Goal: Information Seeking & Learning: Understand process/instructions

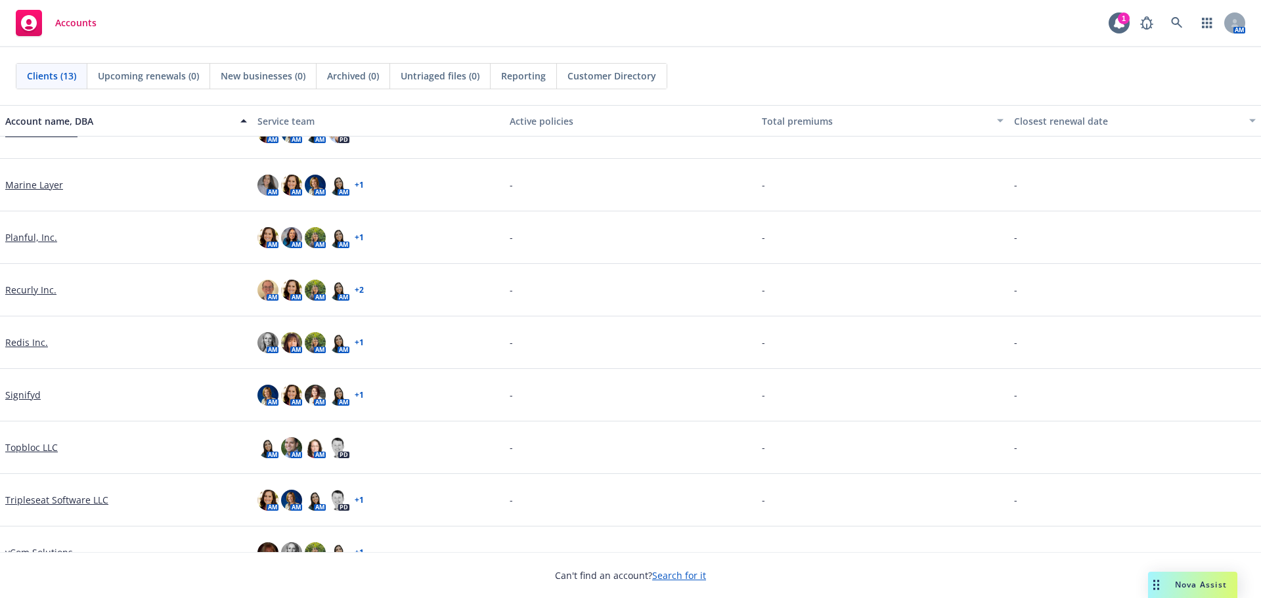
scroll to position [267, 0]
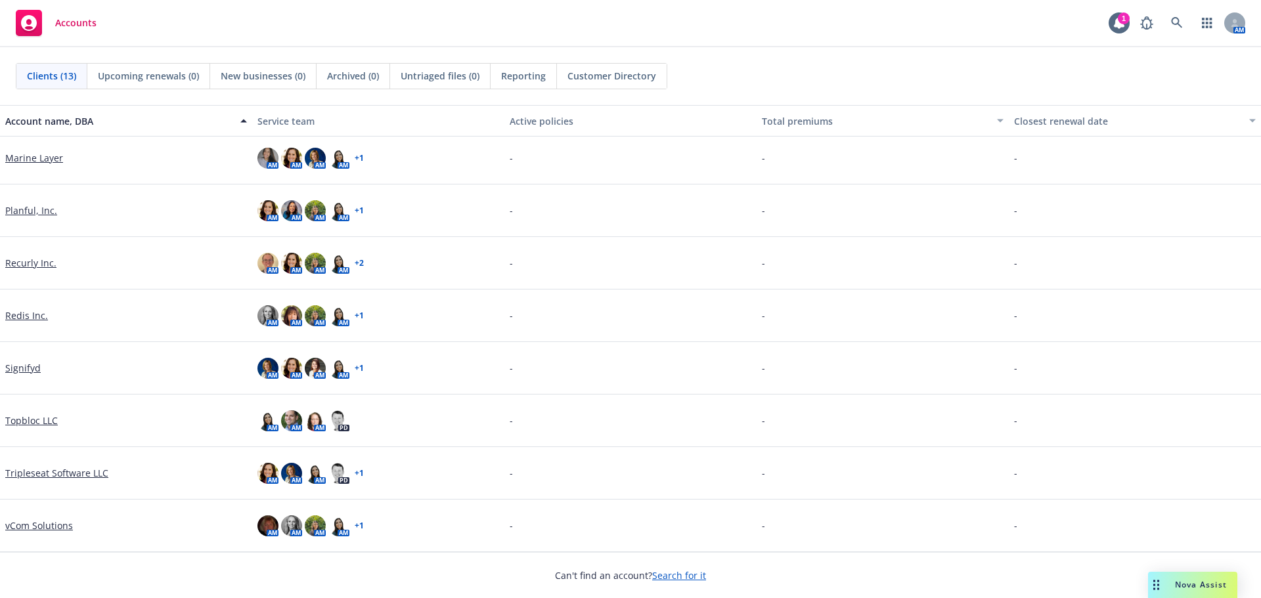
click at [20, 368] on link "Signifyd" at bounding box center [22, 368] width 35 height 14
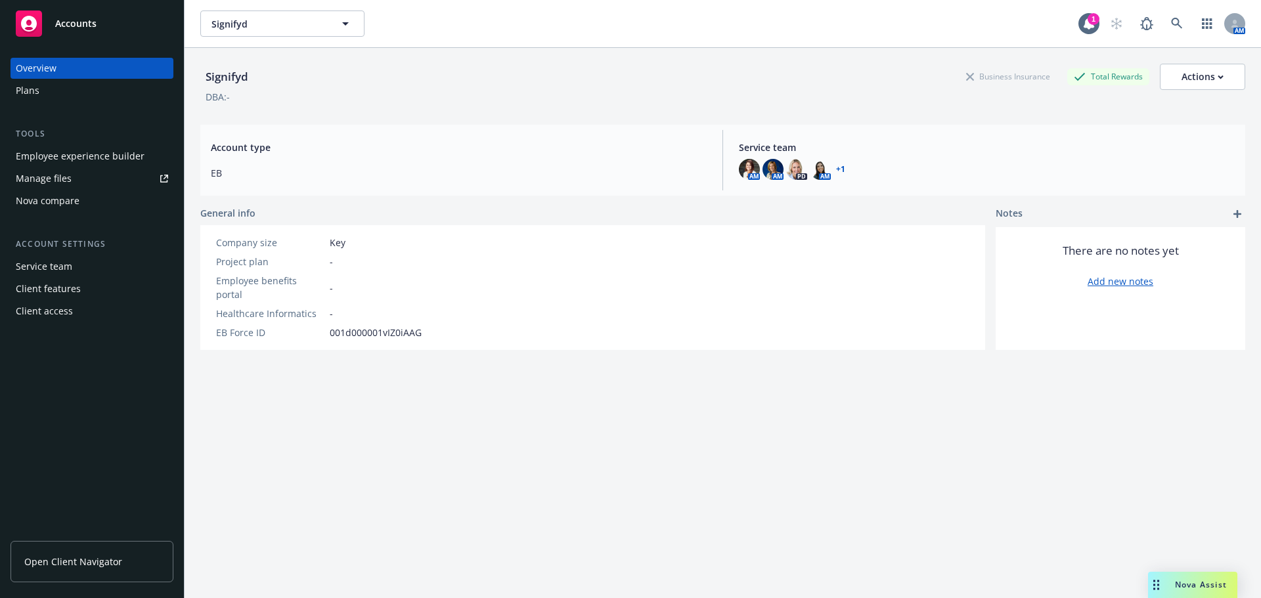
click at [68, 152] on div "Employee experience builder" at bounding box center [80, 156] width 129 height 21
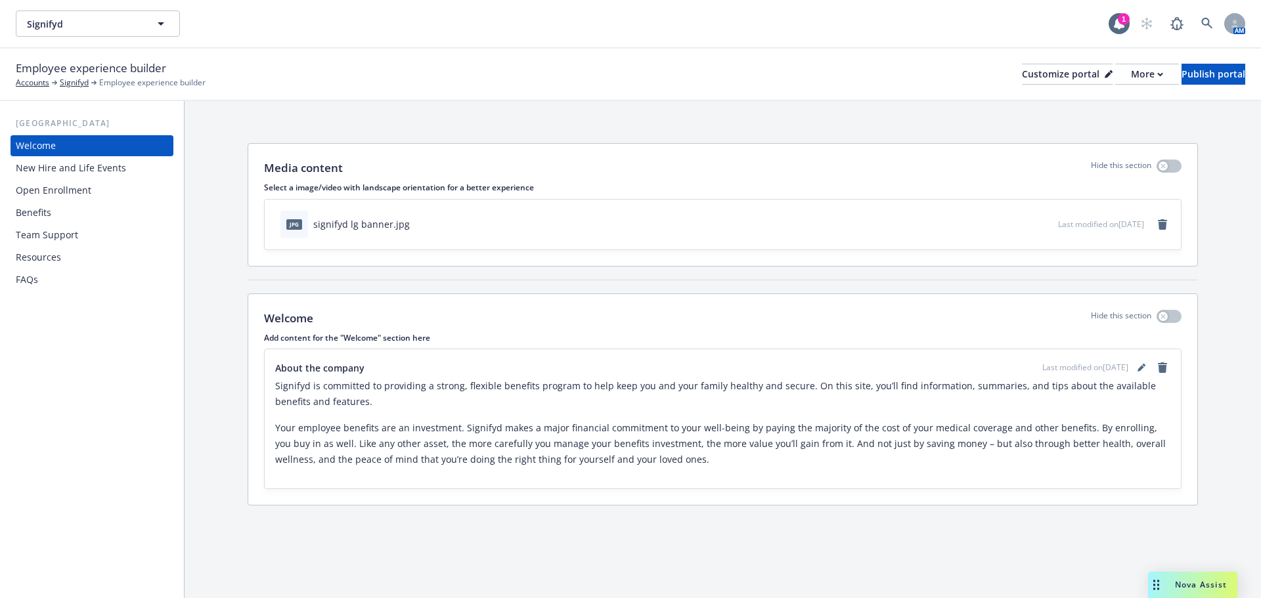
click at [74, 201] on div "Welcome New Hire and Life Events Open Enrollment Benefits Team Support Resource…" at bounding box center [92, 212] width 163 height 155
click at [77, 194] on div "Open Enrollment" at bounding box center [54, 190] width 76 height 21
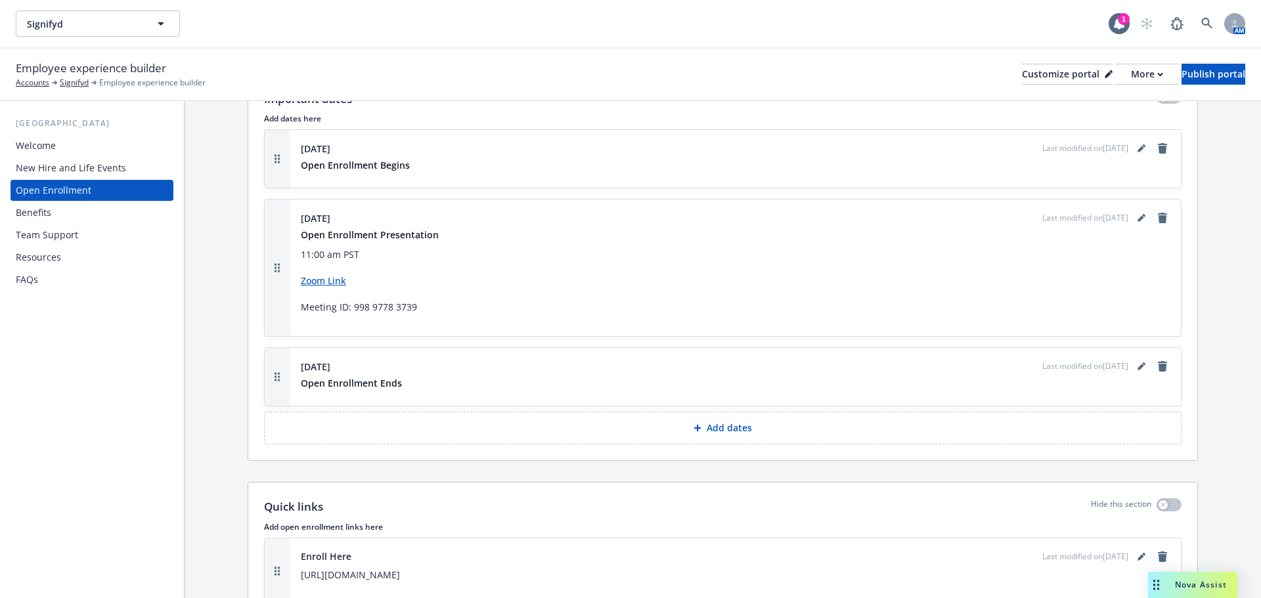
scroll to position [1051, 0]
click at [1137, 217] on icon "editPencil" at bounding box center [1140, 218] width 7 height 7
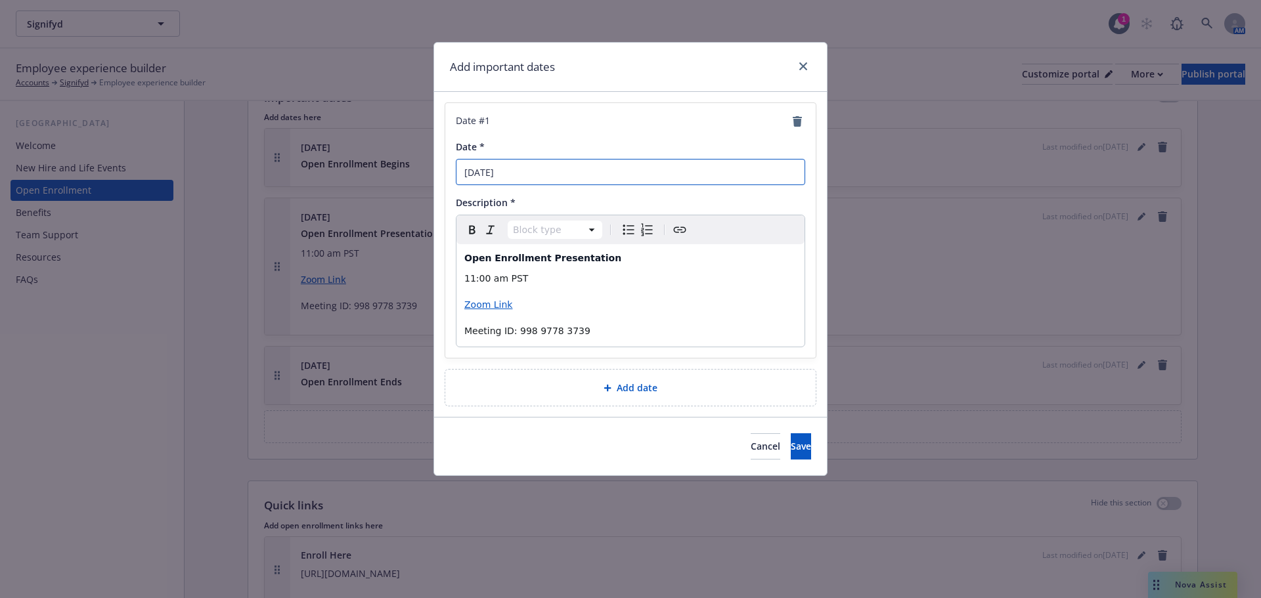
click at [488, 173] on input "10/21/2024" at bounding box center [630, 172] width 349 height 26
click at [516, 179] on input "10/27/2024" at bounding box center [630, 172] width 349 height 26
type input "[DATE]"
drag, startPoint x: 521, startPoint y: 301, endPoint x: 446, endPoint y: 303, distance: 74.9
click at [446, 303] on div "Date # 1 Date * 10/27/2025 Description * Paragraph Paragraph Heading 1 Heading …" at bounding box center [630, 230] width 370 height 255
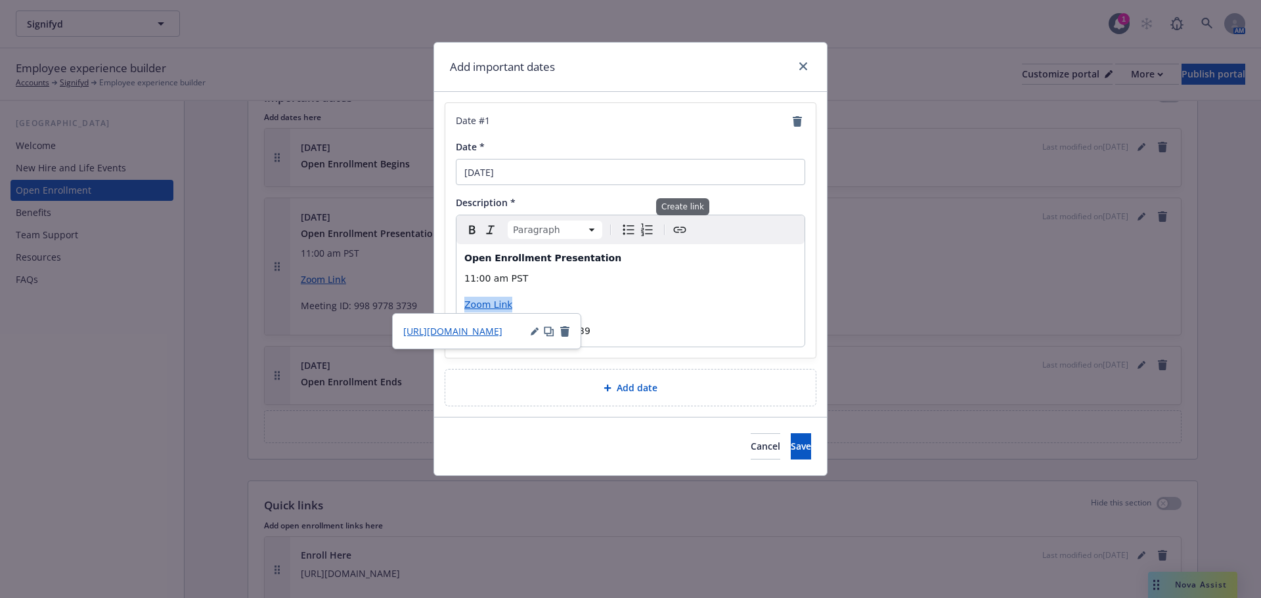
click at [673, 228] on icon "Create link" at bounding box center [680, 230] width 16 height 16
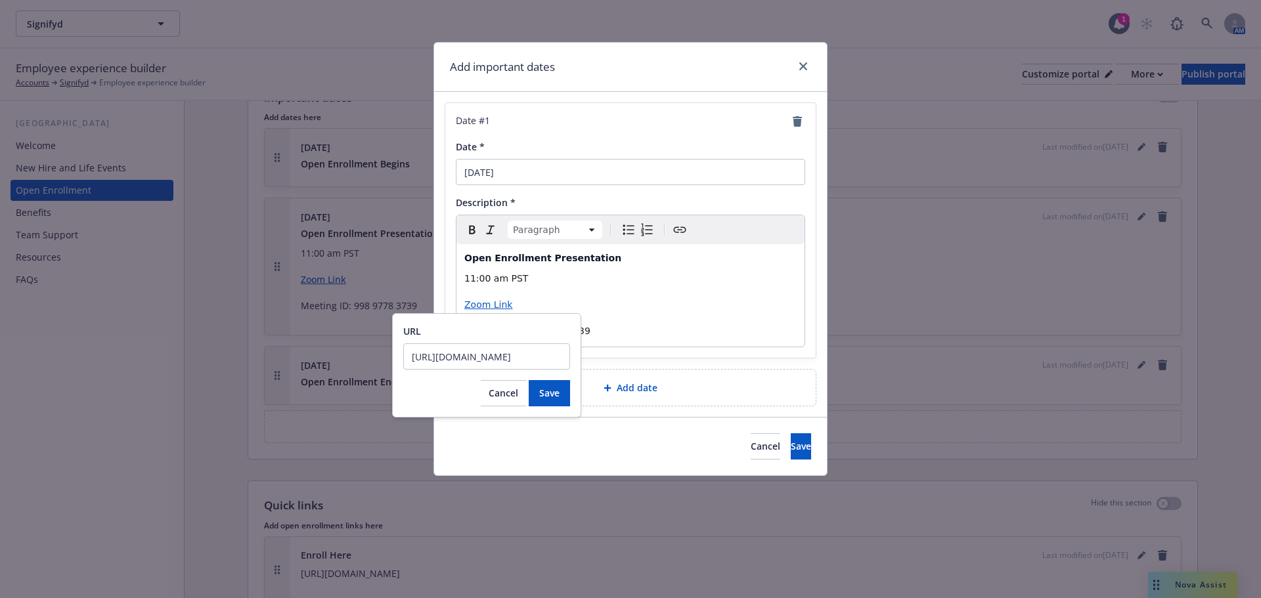
scroll to position [0, 20]
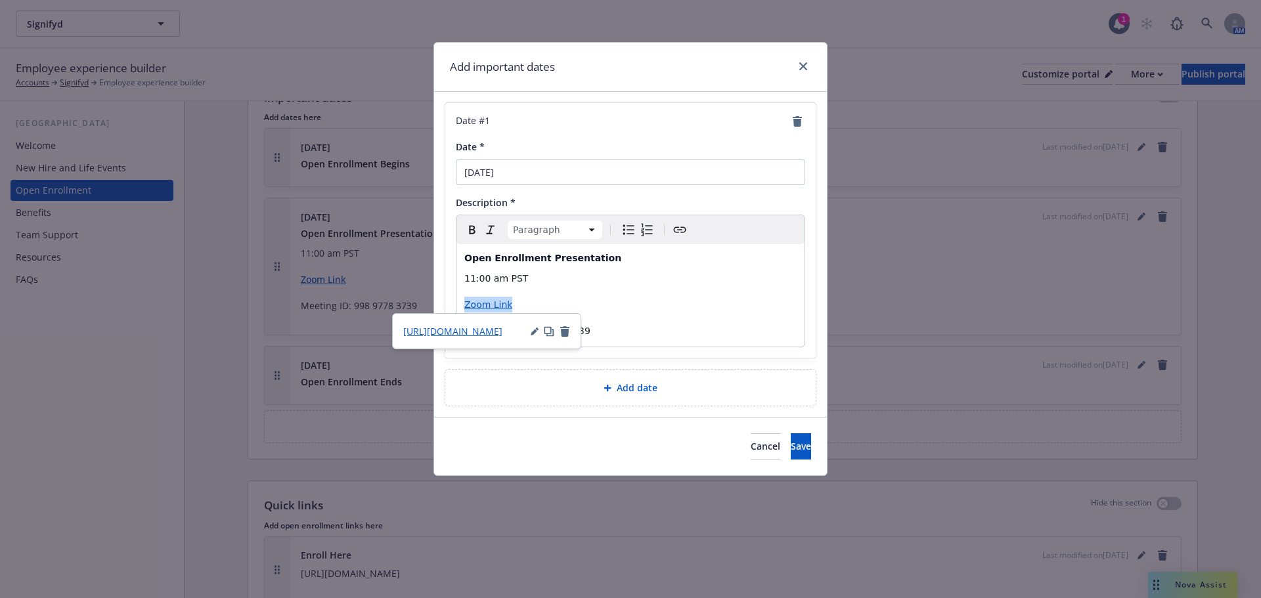
drag, startPoint x: 516, startPoint y: 303, endPoint x: 422, endPoint y: 303, distance: 94.5
click at [422, 303] on div "Add important dates Date # 1 Date * 10/27/2025 Description * Paragraph Paragrap…" at bounding box center [630, 299] width 1261 height 598
click at [531, 332] on icon "button" at bounding box center [535, 332] width 8 height 8
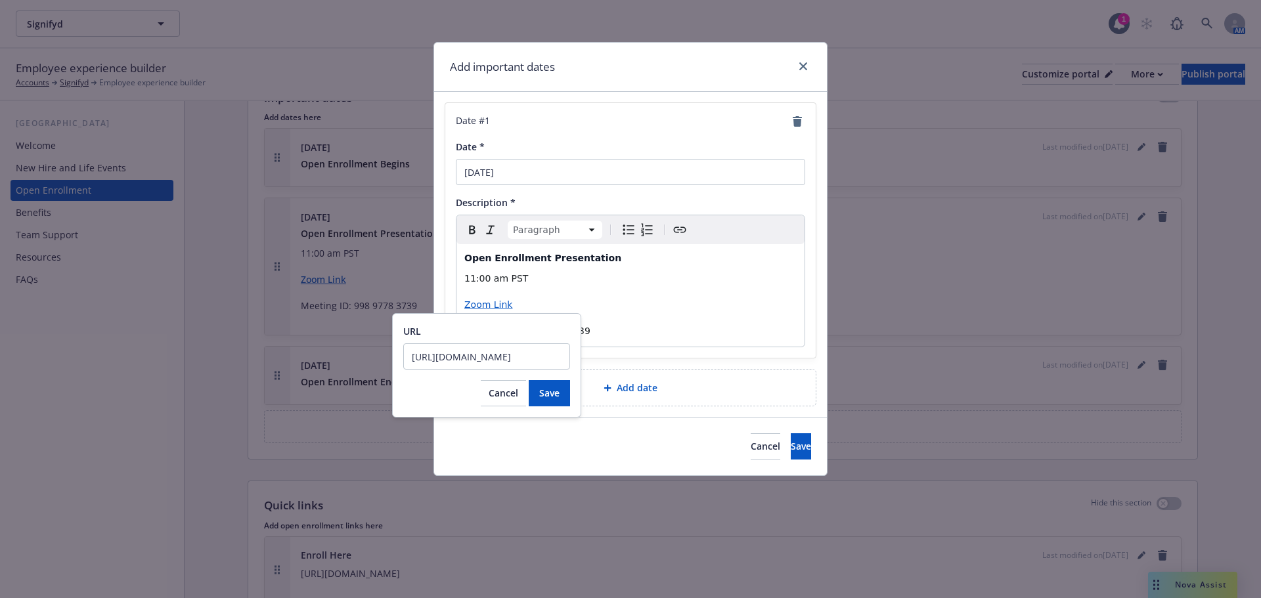
scroll to position [0, 0]
drag, startPoint x: 562, startPoint y: 358, endPoint x: 234, endPoint y: 357, distance: 327.6
click at [234, 357] on body "Signifyd Signifyd 1 AM Employee experience builder Accounts Signifyd Employee e…" at bounding box center [630, 299] width 1261 height 598
click at [550, 364] on input "https://signifyd.zoom.us/j/99897783739" at bounding box center [486, 356] width 167 height 26
click at [548, 363] on input "https://signifyd.zoom.us/j/99897783739" at bounding box center [486, 356] width 167 height 26
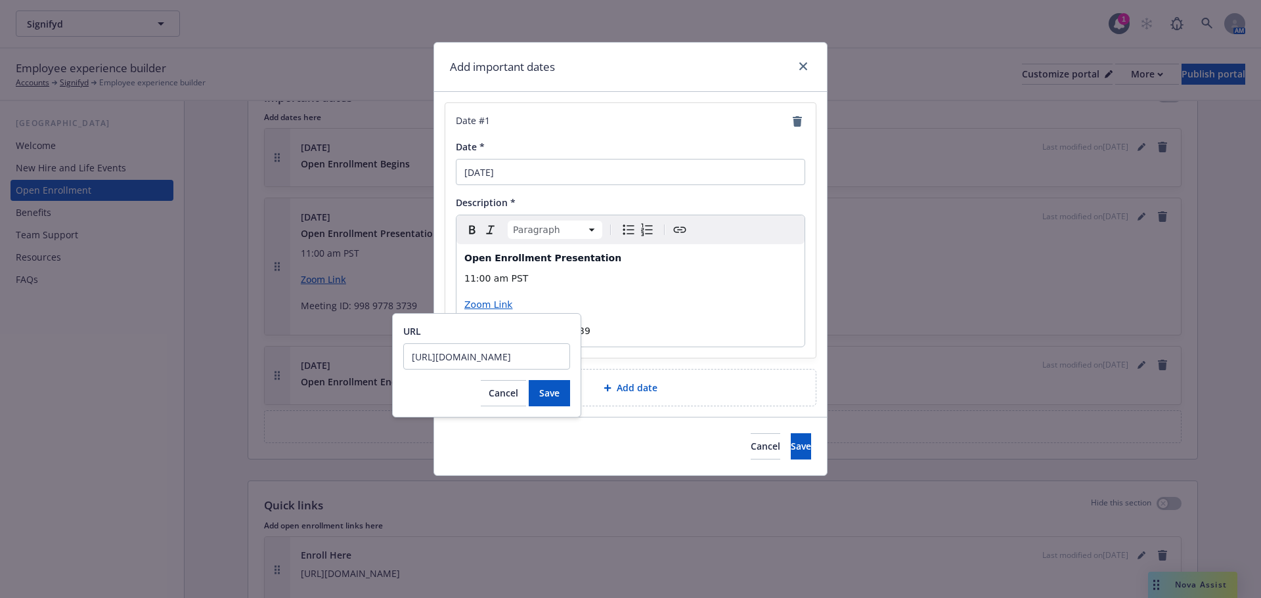
click at [548, 363] on input "https://signifyd.zoom.us/j/99897783739" at bounding box center [486, 356] width 167 height 26
click at [561, 391] on button "Save" at bounding box center [549, 393] width 41 height 26
click at [505, 418] on button "Cancel" at bounding box center [503, 410] width 45 height 26
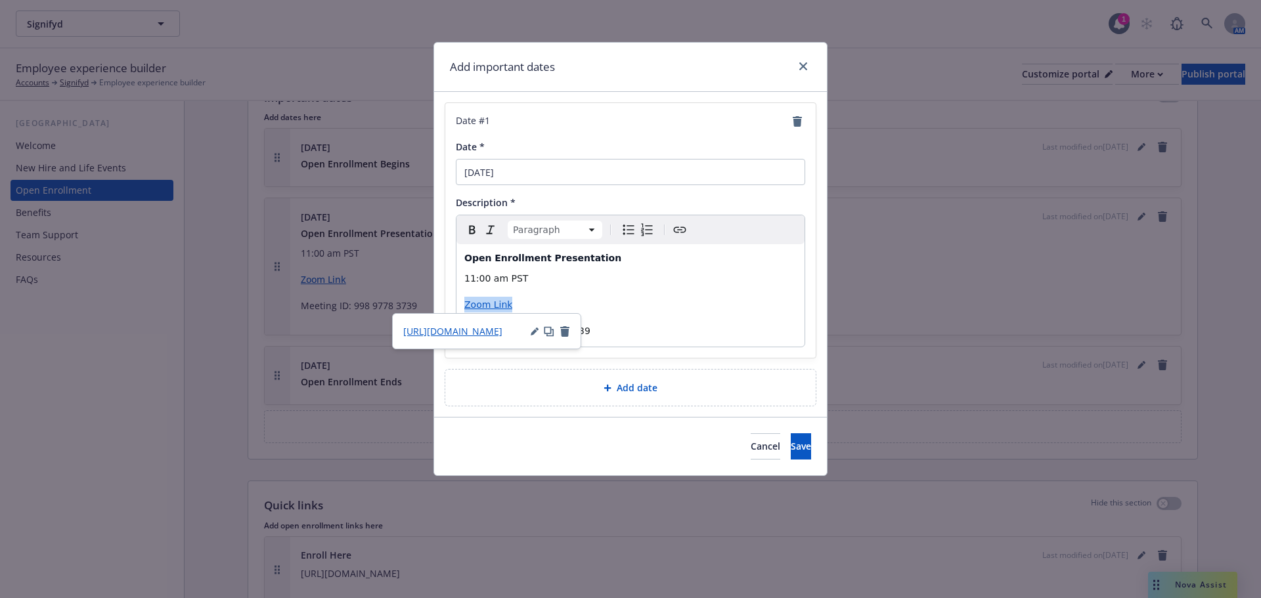
click at [675, 231] on icon "Create link" at bounding box center [680, 230] width 16 height 16
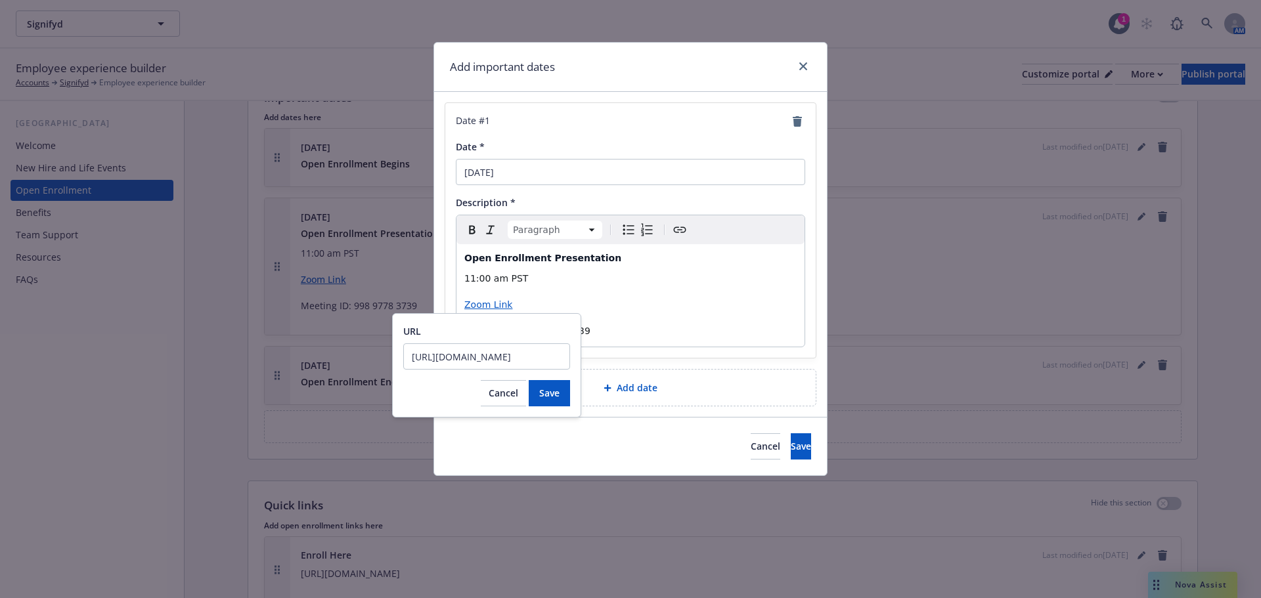
scroll to position [0, 20]
click at [496, 401] on button "Cancel" at bounding box center [503, 393] width 45 height 26
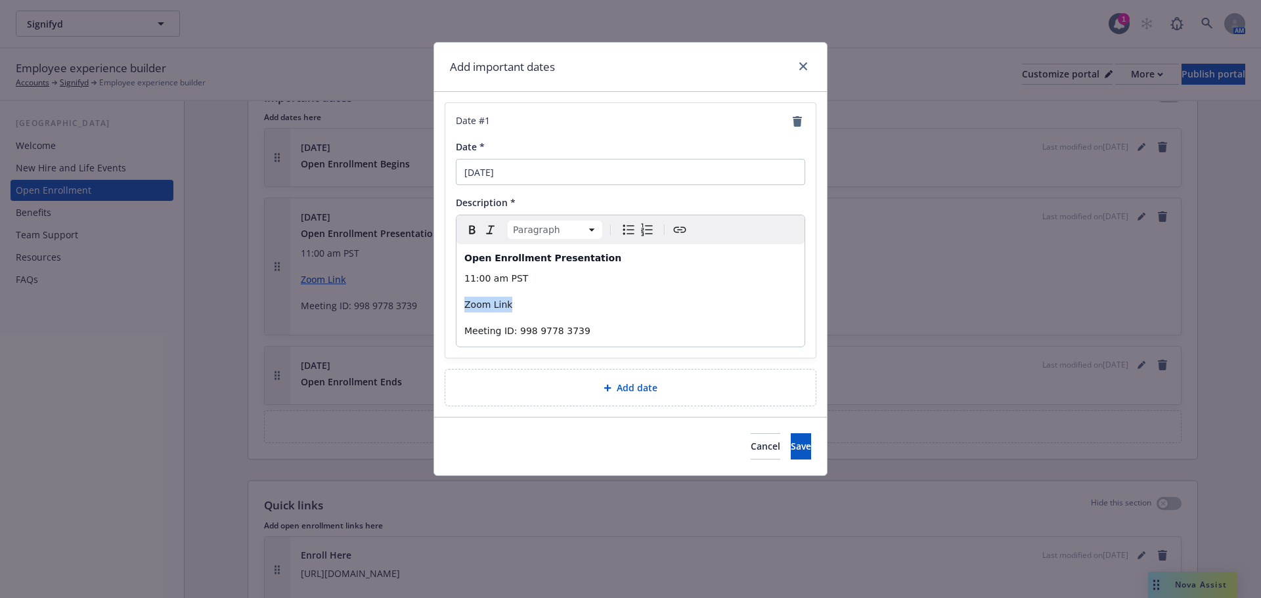
drag, startPoint x: 529, startPoint y: 303, endPoint x: 456, endPoint y: 278, distance: 77.7
click at [445, 305] on div "Date # 1 Date * 10/27/2025 Description * Paragraph Paragraph Heading 1 Heading …" at bounding box center [631, 230] width 372 height 256
click at [494, 228] on icon "Italic" at bounding box center [491, 230] width 16 height 16
click at [475, 234] on icon "Bold" at bounding box center [472, 230] width 16 height 16
click at [566, 328] on span "Meeting ID: 998 9778 3739" at bounding box center [527, 331] width 126 height 11
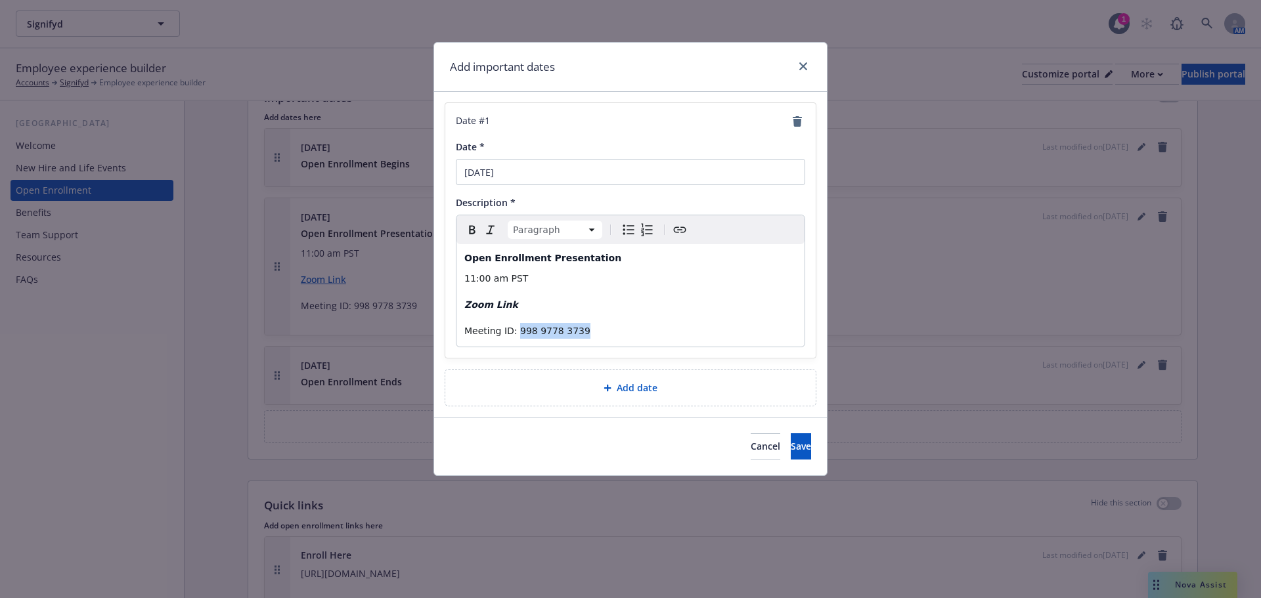
drag, startPoint x: 586, startPoint y: 326, endPoint x: 515, endPoint y: 332, distance: 71.8
click at [515, 332] on p "Meeting ID: 998 9778 3739" at bounding box center [630, 331] width 332 height 16
click at [791, 441] on span "Save" at bounding box center [801, 446] width 20 height 12
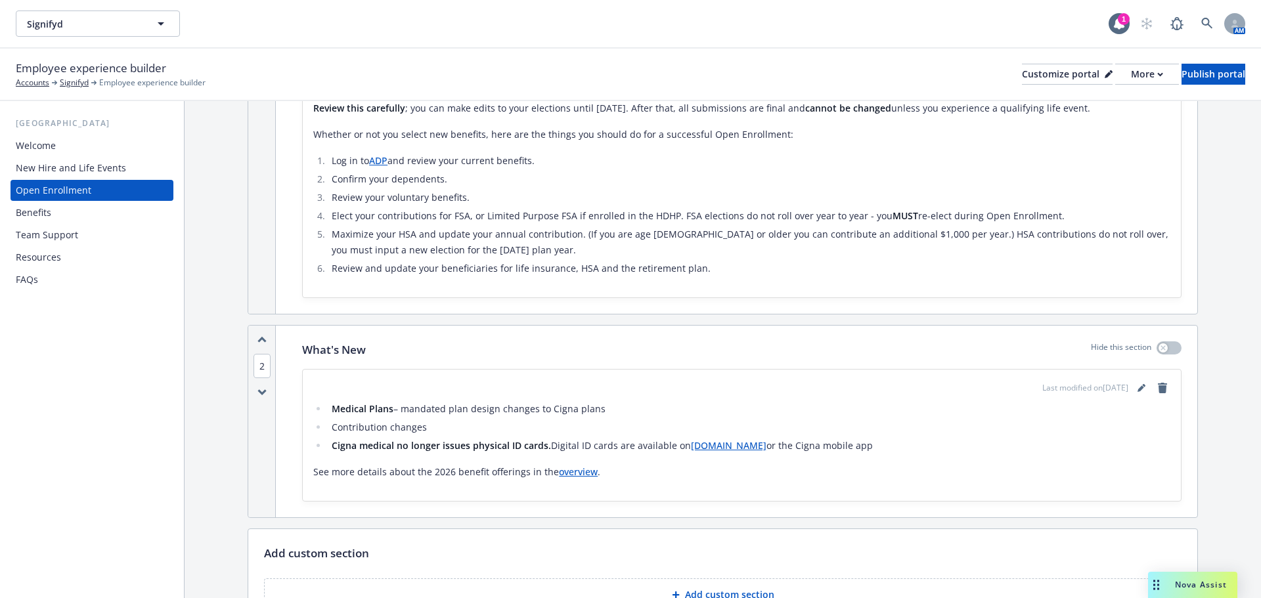
scroll to position [440, 0]
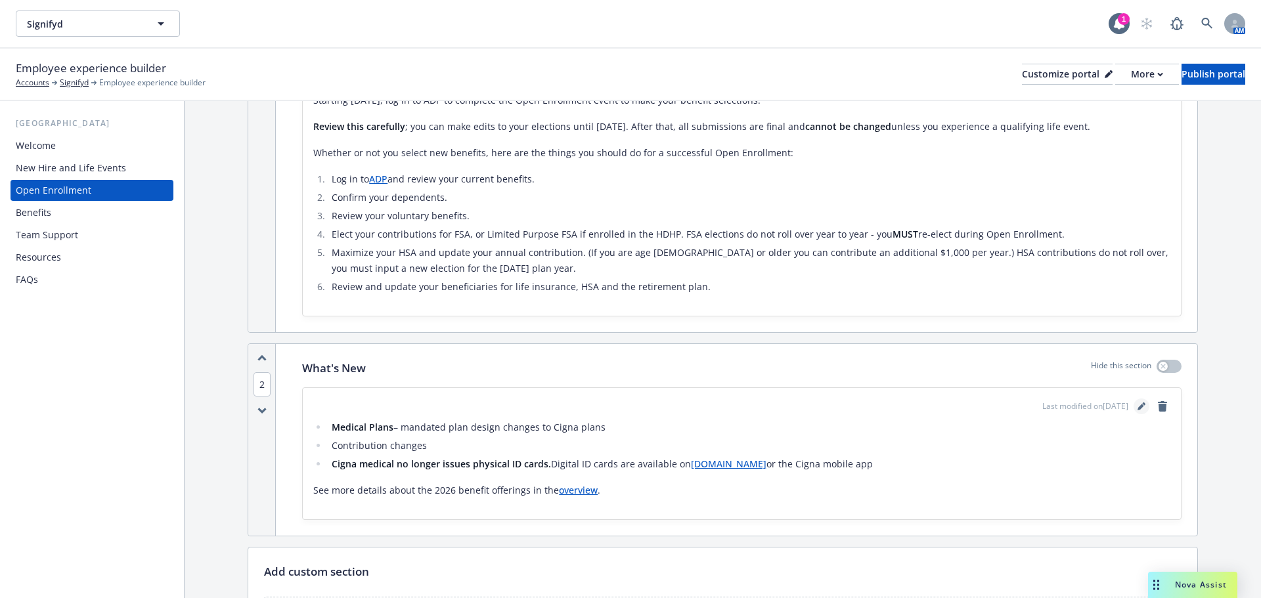
click at [1142, 404] on icon "editPencil" at bounding box center [1143, 403] width 3 height 3
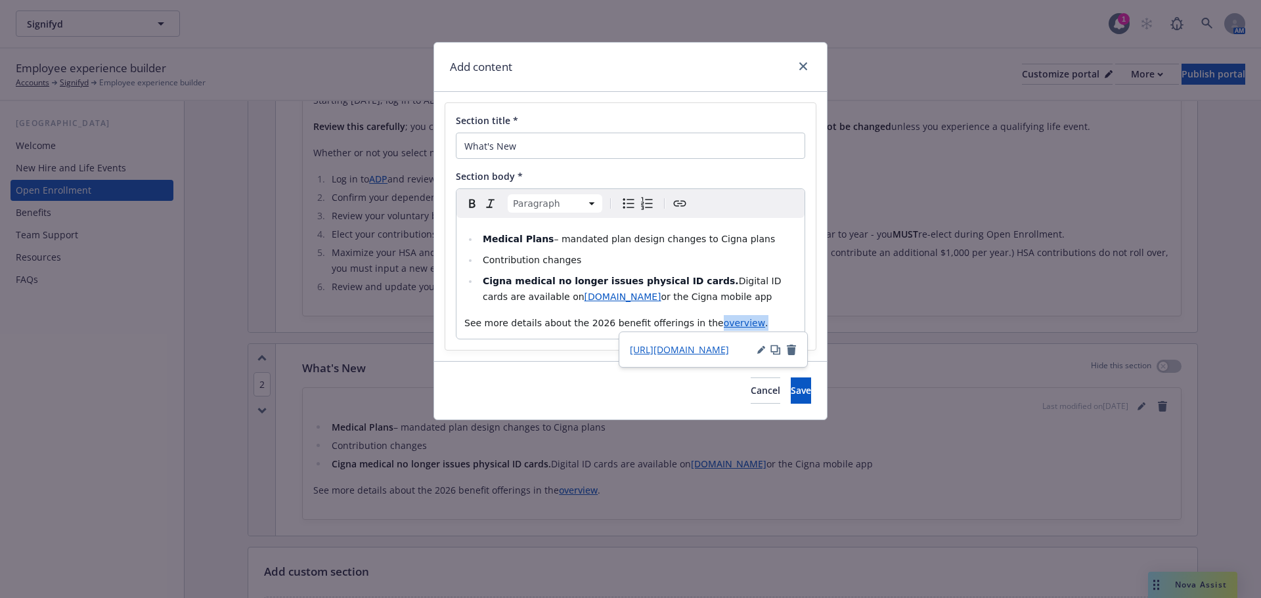
drag, startPoint x: 758, startPoint y: 318, endPoint x: 692, endPoint y: 322, distance: 65.7
click at [692, 322] on p "See more details about the 2026 benefit offerings in the overview ." at bounding box center [630, 323] width 332 height 16
click at [724, 324] on span "overview" at bounding box center [744, 323] width 41 height 11
click at [745, 323] on p "See more details about the 2026 benefit offerings in the overview ." at bounding box center [630, 323] width 332 height 16
click at [765, 324] on span "." at bounding box center [766, 323] width 3 height 11
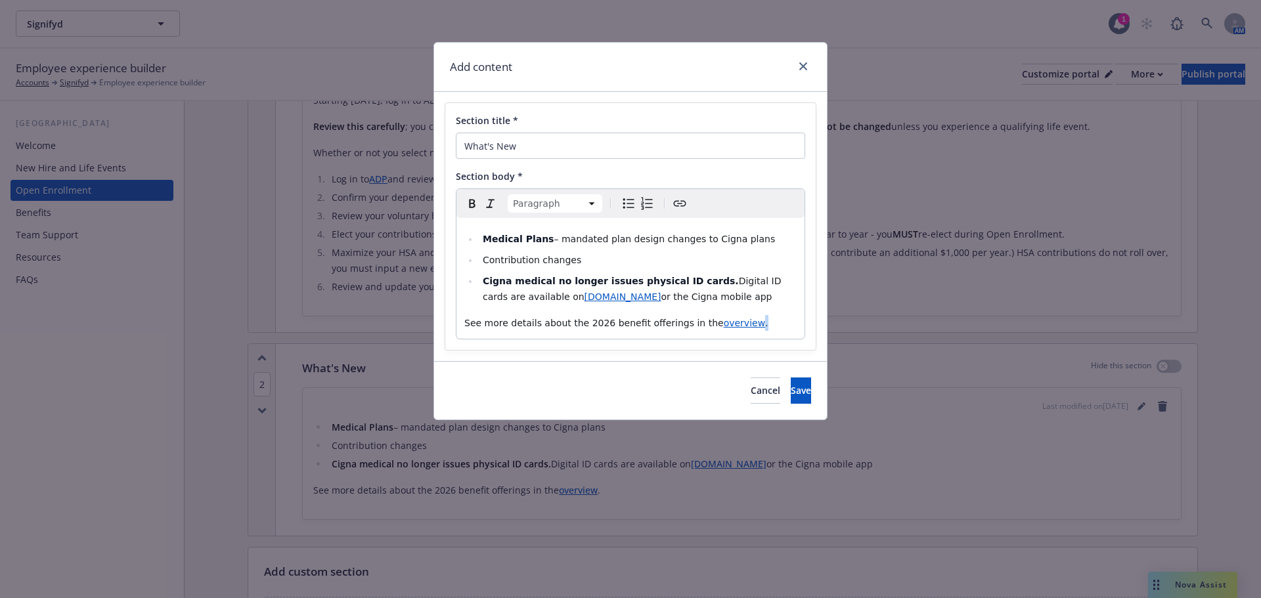
click at [765, 324] on span "." at bounding box center [766, 323] width 3 height 11
drag, startPoint x: 696, startPoint y: 324, endPoint x: 733, endPoint y: 324, distance: 37.4
click at [733, 324] on p "See more details about the 2026 benefit offerings in the overview ." at bounding box center [630, 323] width 332 height 16
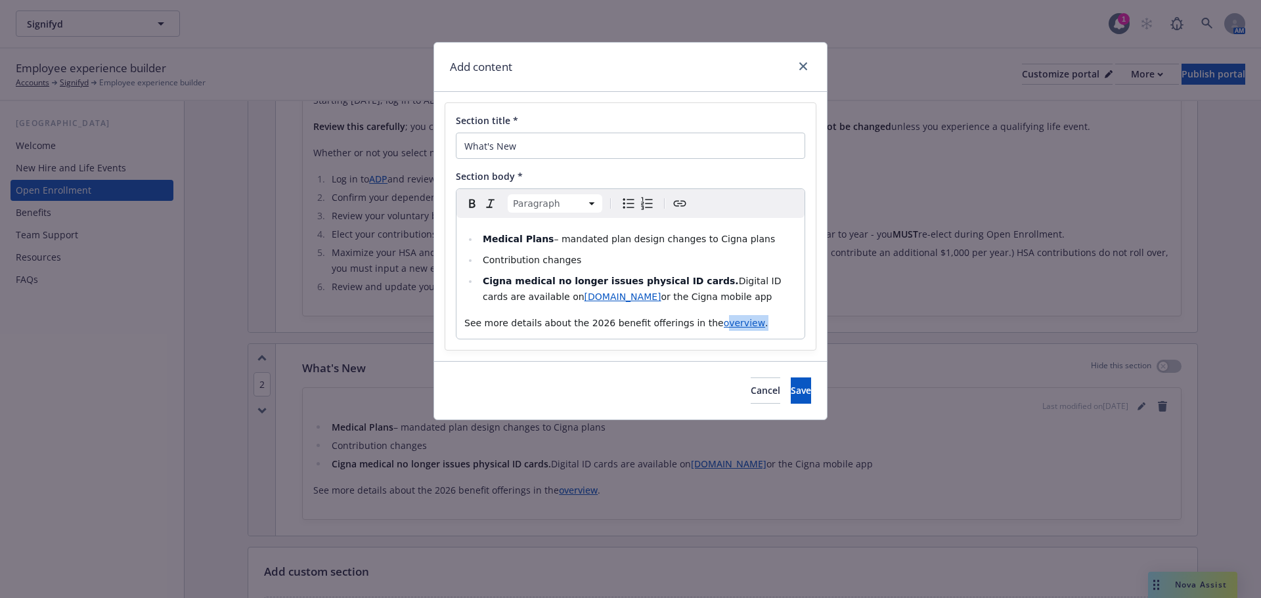
click at [733, 324] on p "See more details about the 2026 benefit offerings in the overview ." at bounding box center [630, 323] width 332 height 16
drag, startPoint x: 741, startPoint y: 324, endPoint x: 693, endPoint y: 324, distance: 47.3
click at [693, 324] on p "See more details about the 2026 benefit offerings in the overview ." at bounding box center [630, 323] width 332 height 16
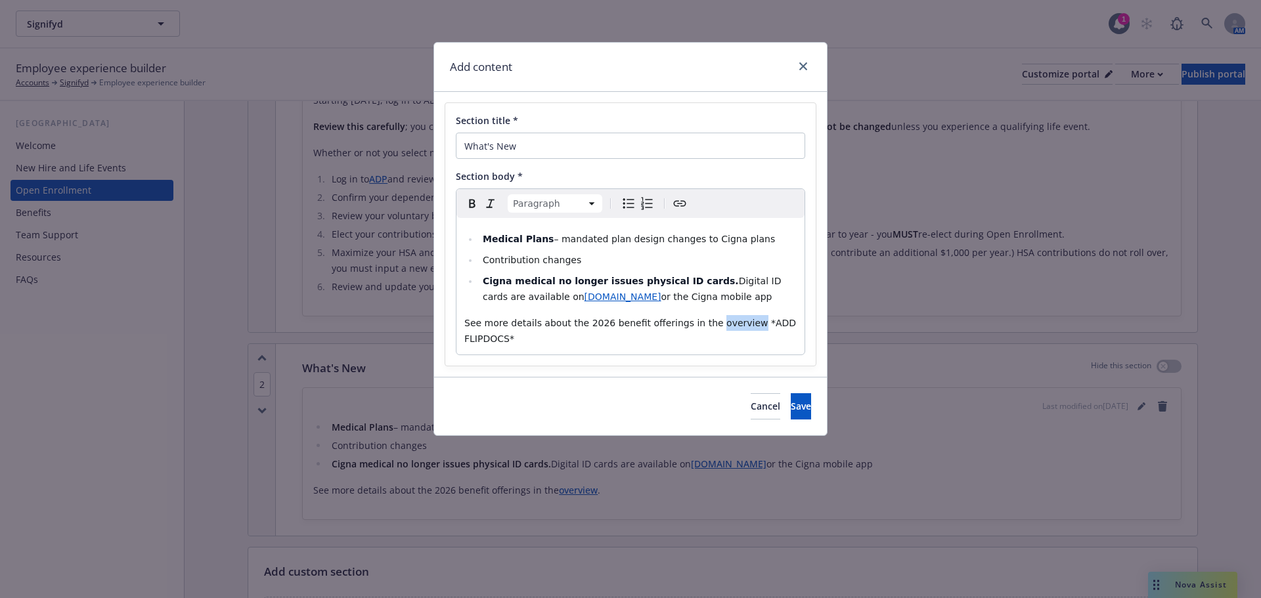
drag, startPoint x: 729, startPoint y: 323, endPoint x: 695, endPoint y: 320, distance: 34.2
click at [695, 320] on span "See more details about the 2026 benefit offerings in the overview *ADD FLIPDOCS*" at bounding box center [631, 331] width 335 height 26
click at [472, 203] on icon "Bold" at bounding box center [472, 204] width 16 height 16
click at [489, 203] on icon "Italic" at bounding box center [491, 204] width 16 height 16
click at [646, 338] on p "See more details about the 2026 benefit offerings in the overview *ADD FLIPDOCS*" at bounding box center [630, 331] width 332 height 32
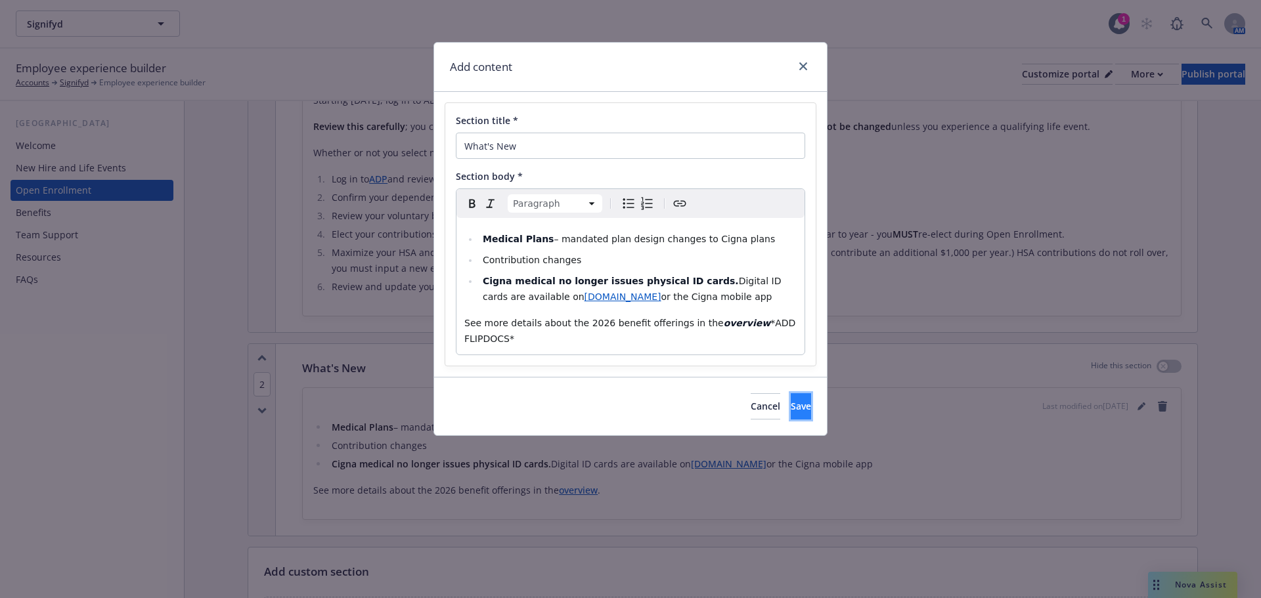
click at [796, 407] on button "Save" at bounding box center [801, 406] width 20 height 26
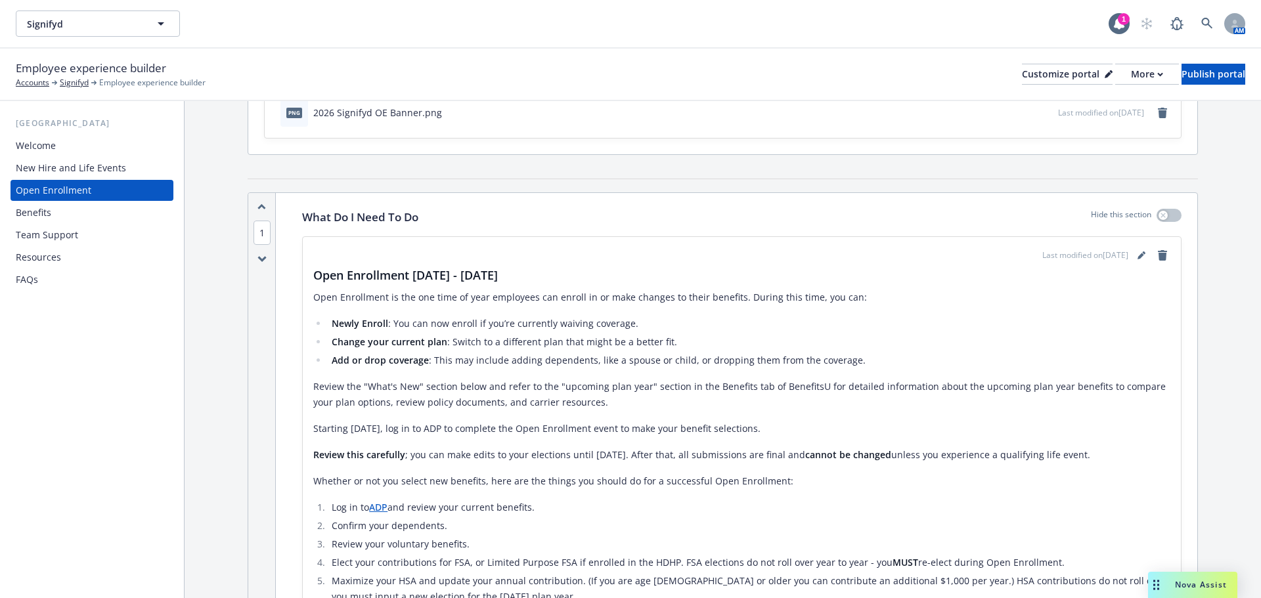
scroll to position [0, 0]
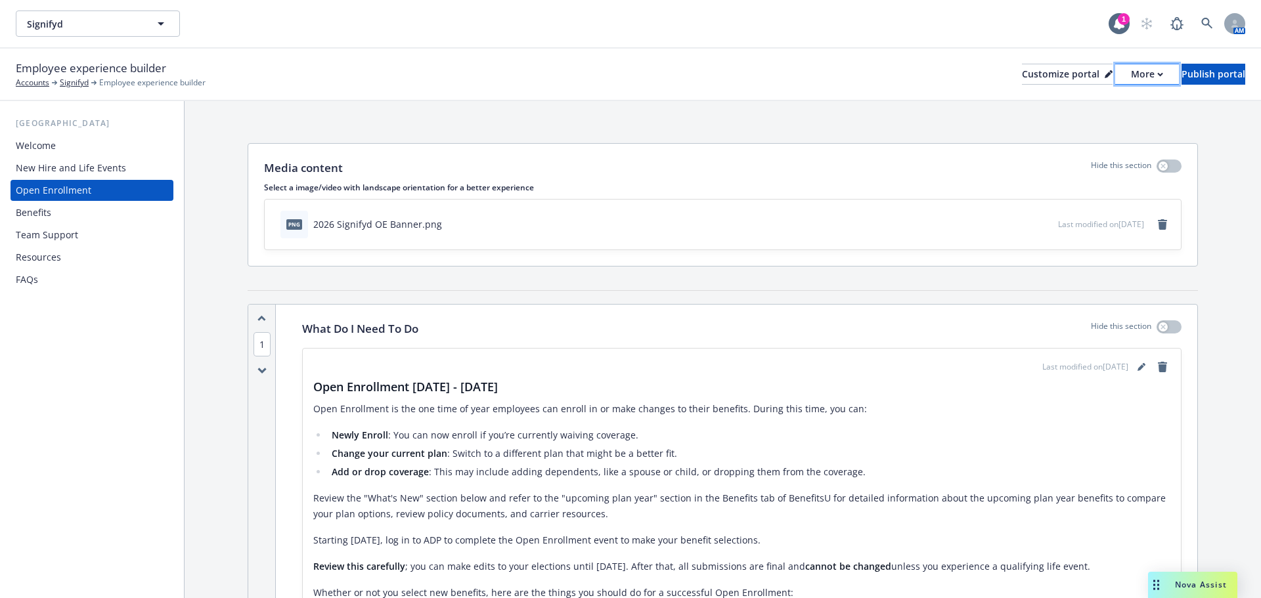
click at [1157, 76] on icon "button" at bounding box center [1160, 74] width 6 height 5
click at [1083, 106] on link "Copy preview link" at bounding box center [1077, 104] width 120 height 26
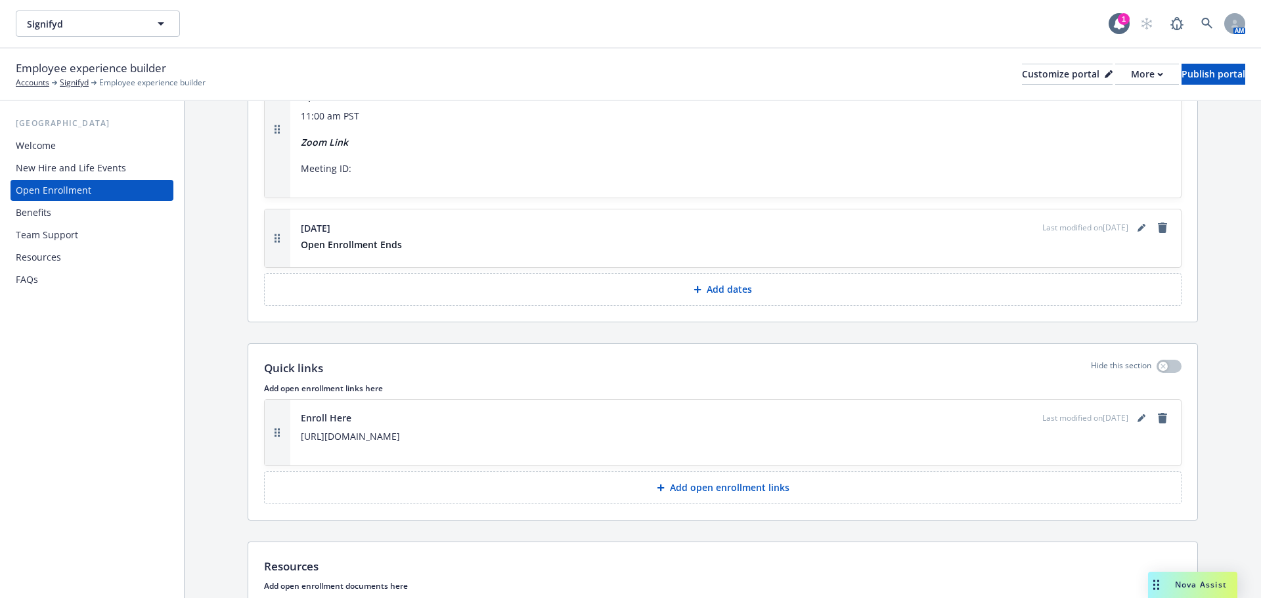
scroll to position [1293, 0]
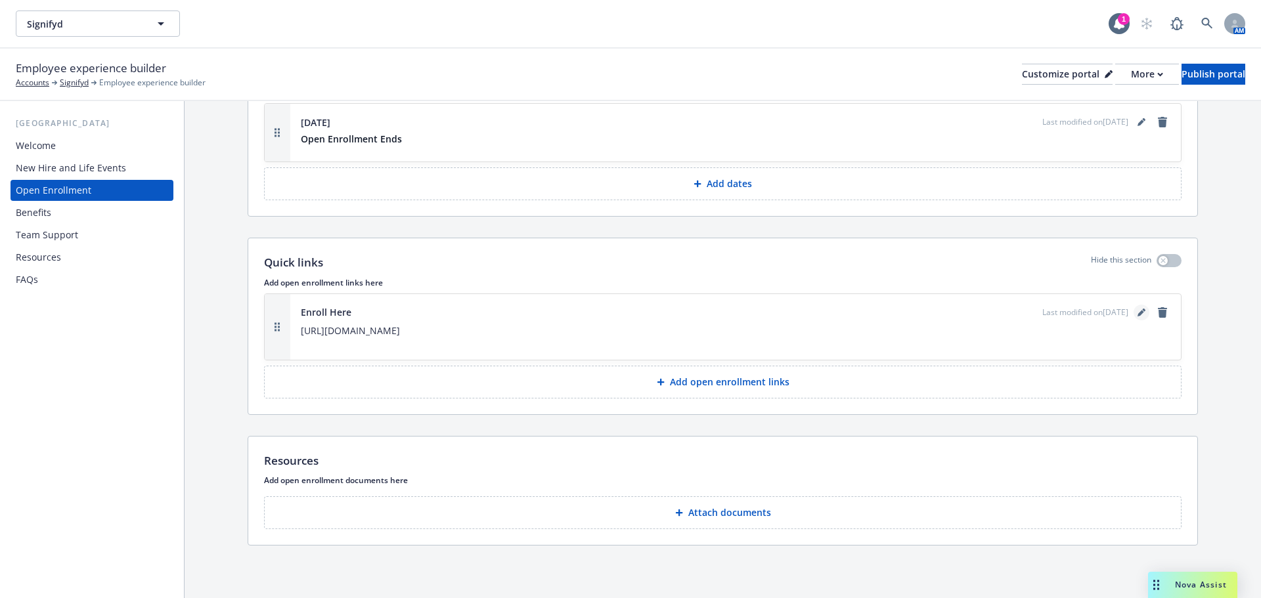
click at [1137, 310] on icon "editPencil" at bounding box center [1141, 313] width 8 height 8
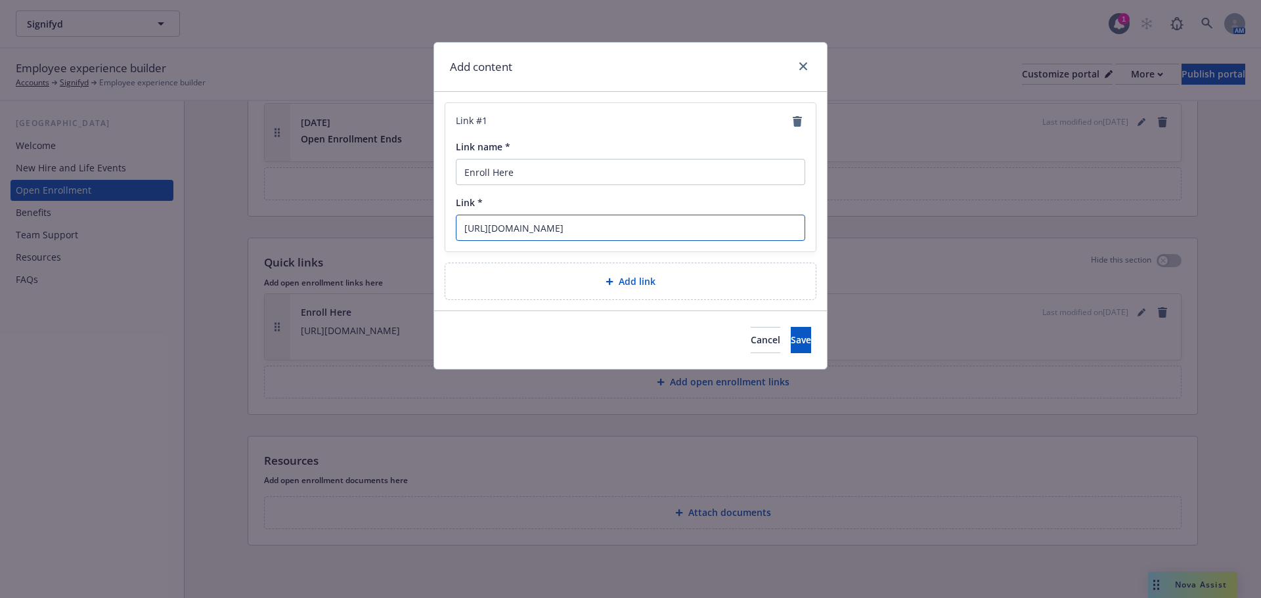
click at [590, 232] on input "https://online.adp.com/" at bounding box center [630, 228] width 349 height 26
paste input "signin/v1/?APPID=WFNPortal&productId=80e309c3-7085-bae1-e053-3505430b5495&retur…"
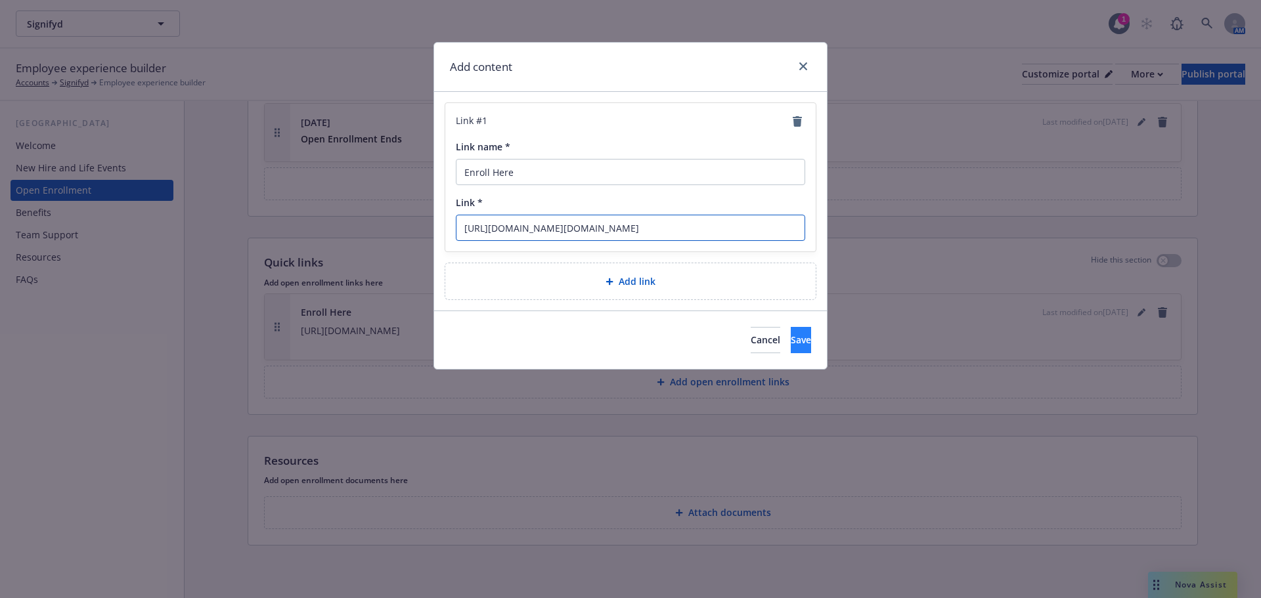
type input "https://online.adp.com/signin/v1/?APPID=WFNPortal&productId=80e309c3-7085-bae1-…"
click at [791, 346] on button "Save" at bounding box center [801, 340] width 20 height 26
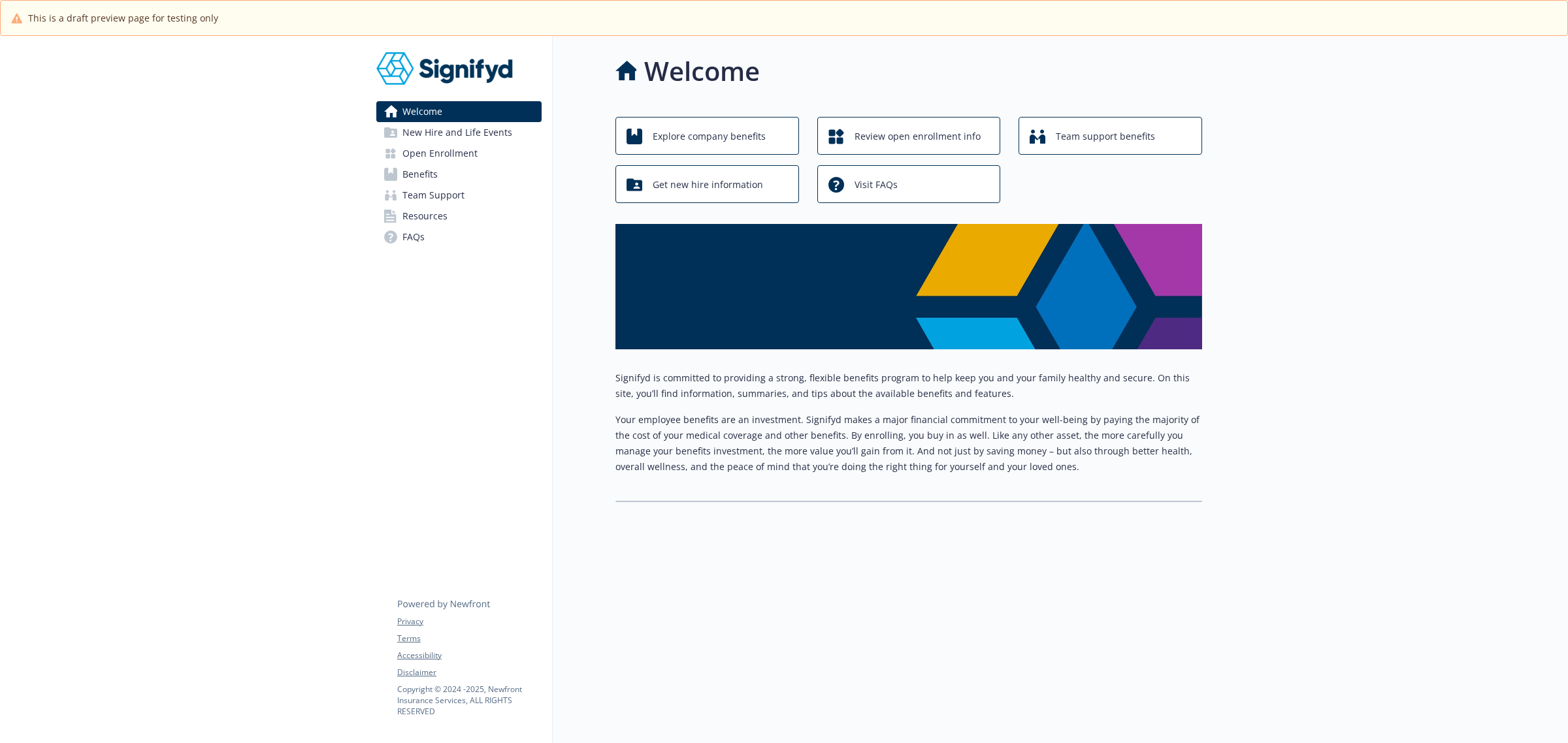
click at [485, 158] on link "Open Enrollment" at bounding box center [459, 153] width 165 height 21
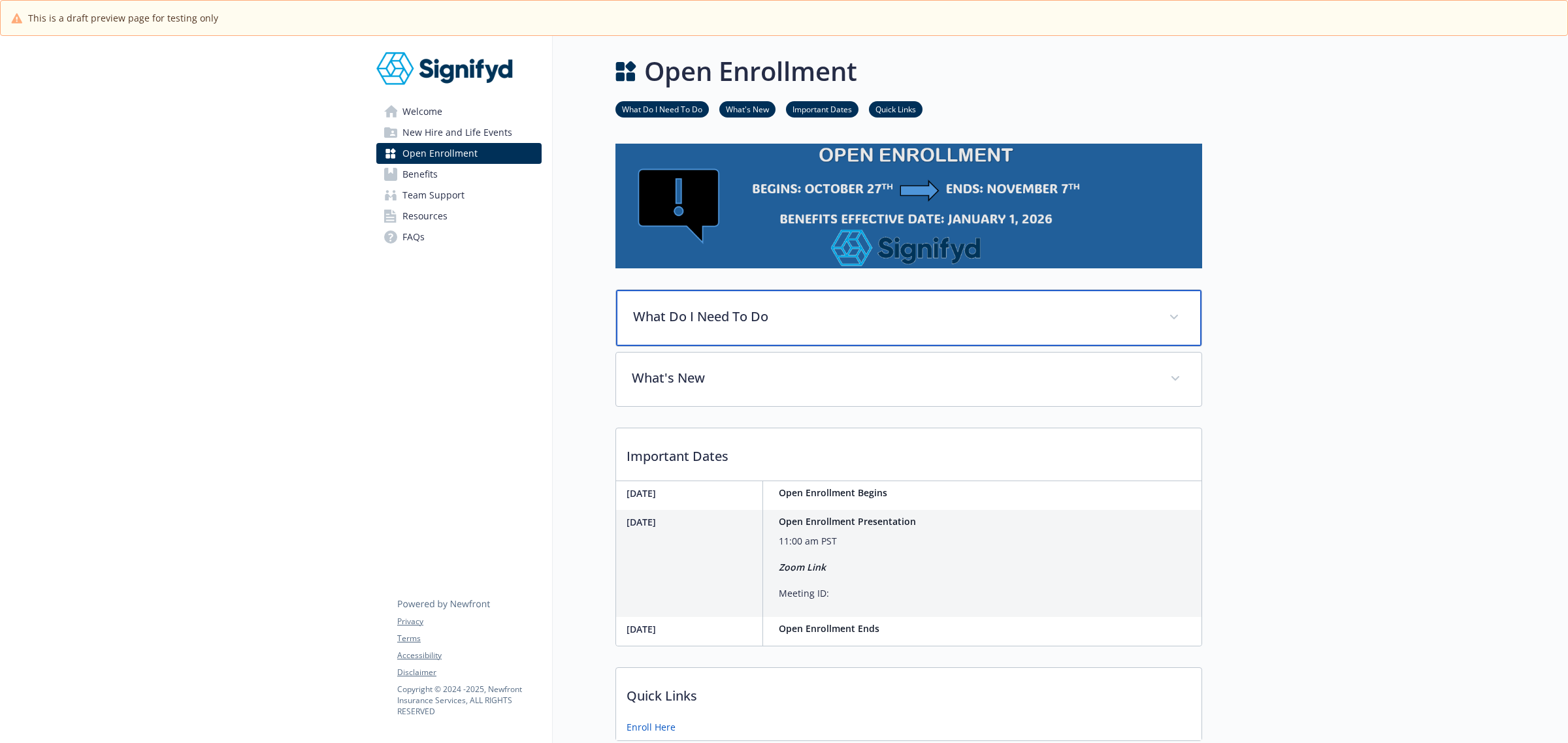
click at [796, 307] on p "What Do I Need To Do" at bounding box center [892, 317] width 520 height 20
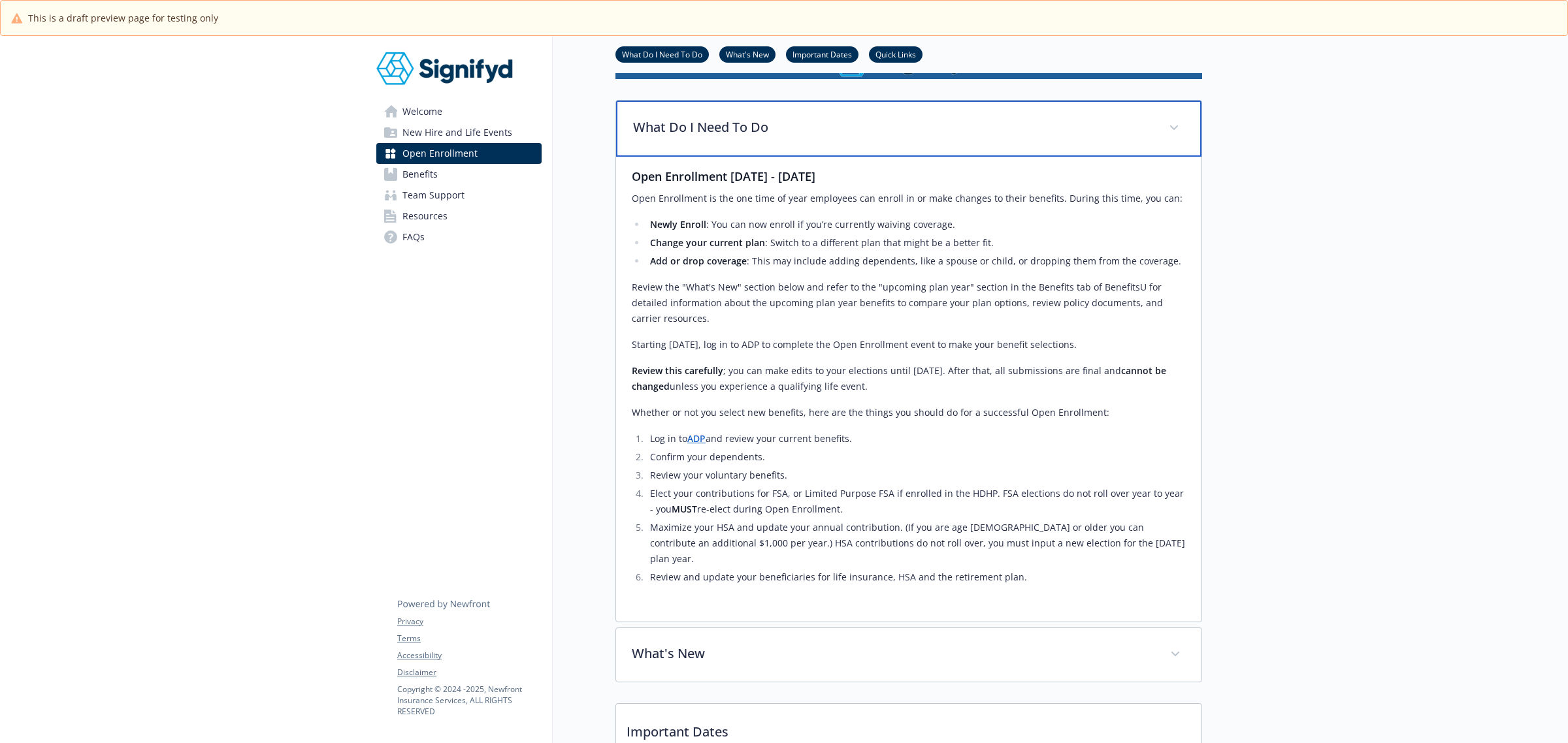
scroll to position [163, 0]
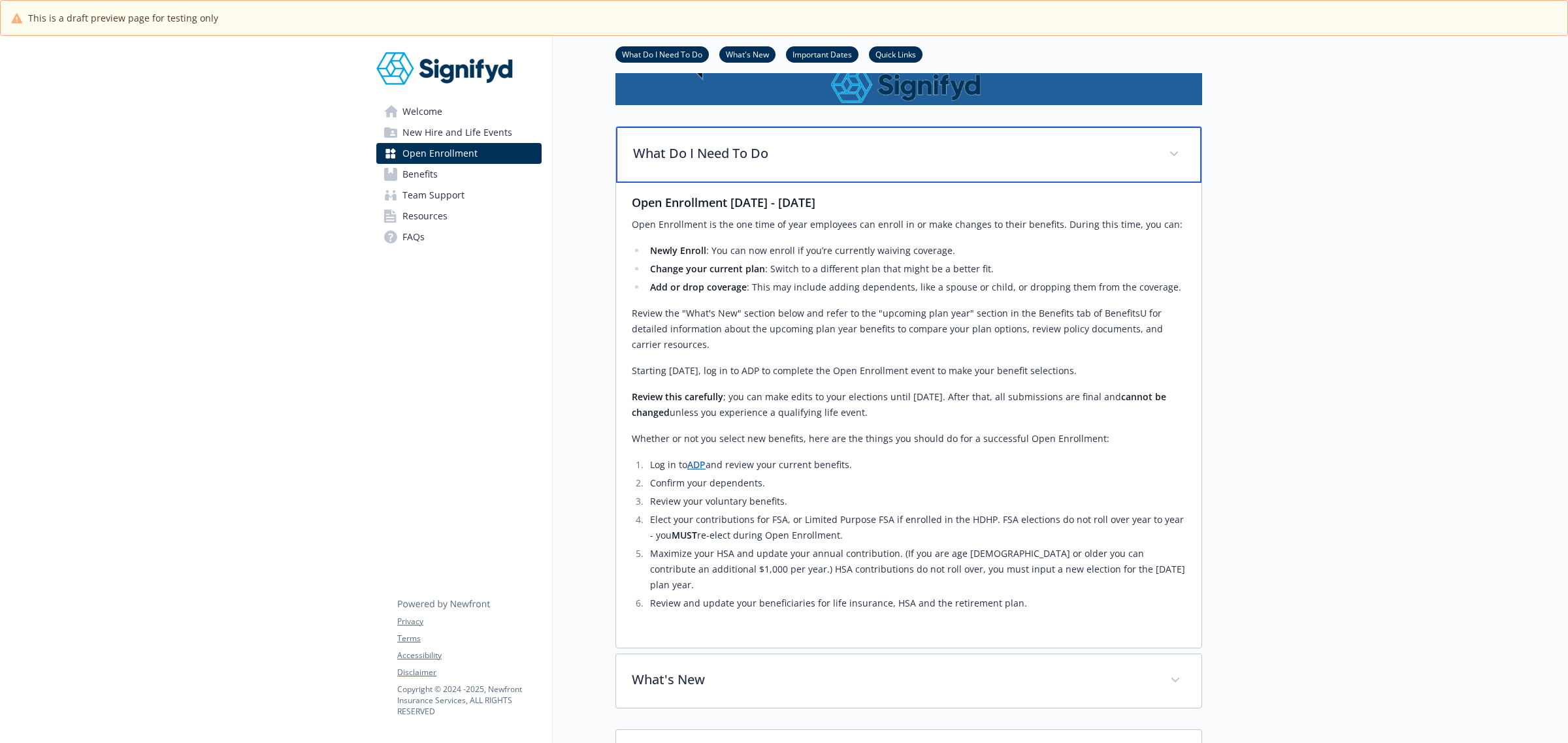
click at [837, 168] on div "What Do I Need To Do" at bounding box center [908, 154] width 585 height 56
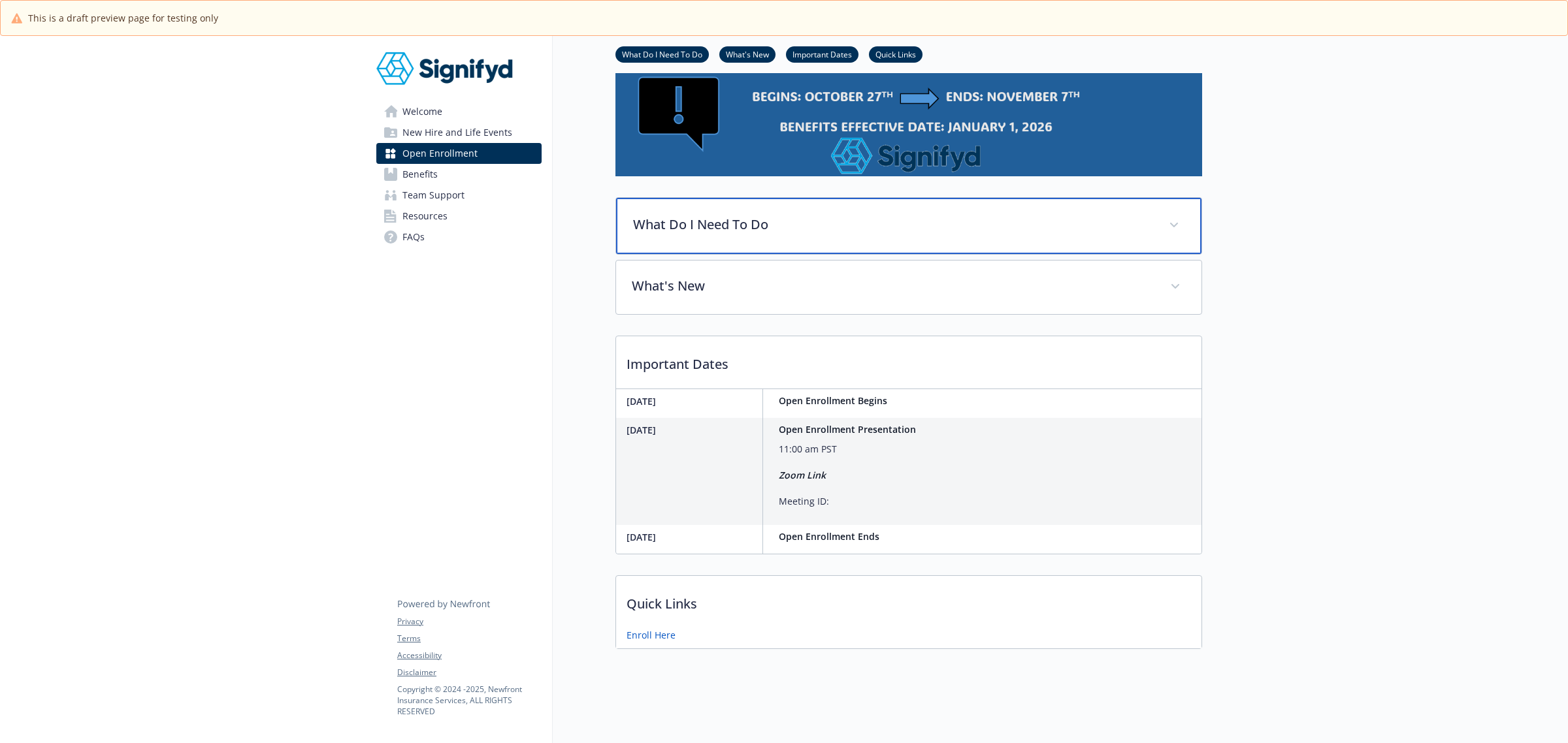
scroll to position [104, 0]
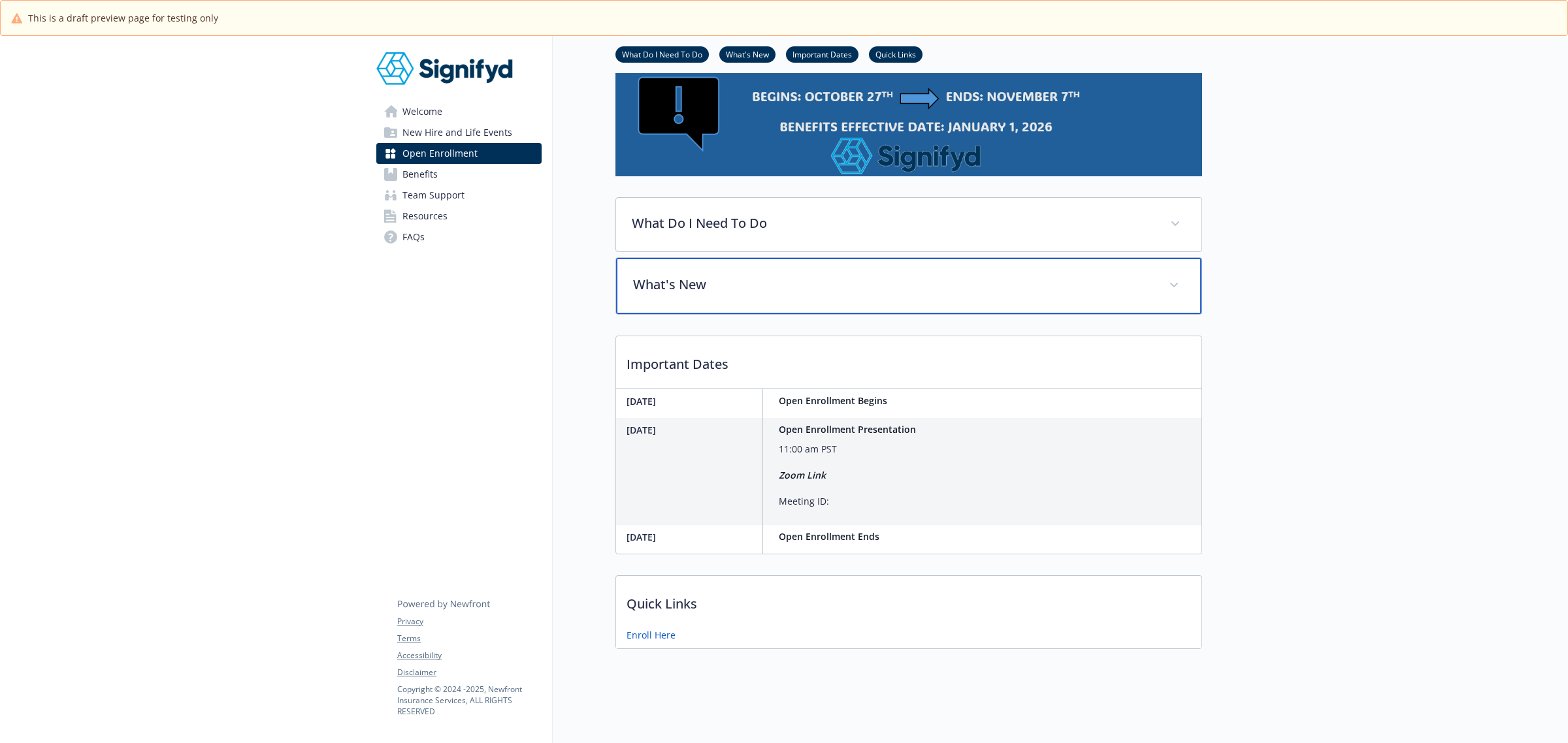
click at [751, 275] on p "What's New" at bounding box center [892, 284] width 520 height 20
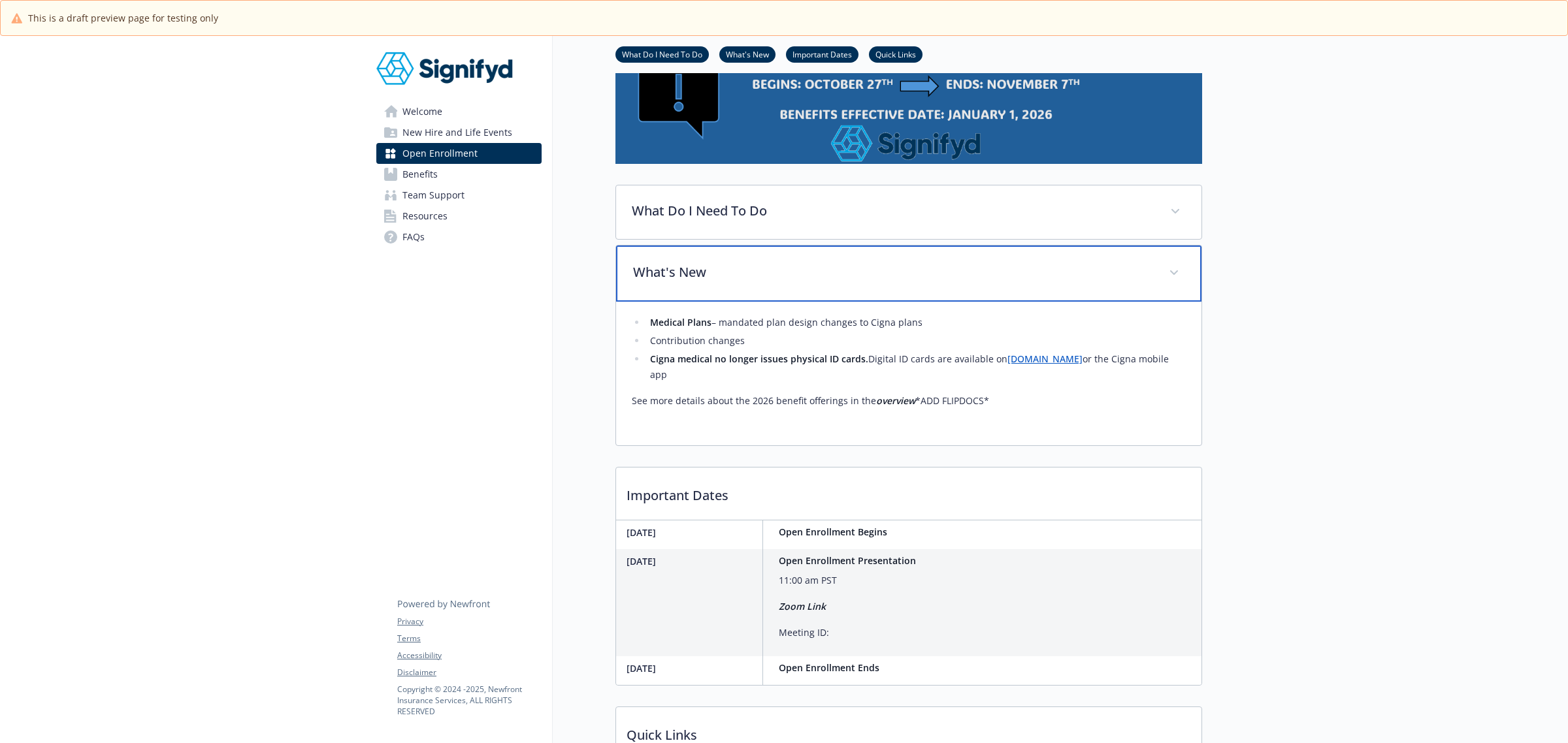
click at [929, 260] on div "What's New" at bounding box center [908, 274] width 585 height 56
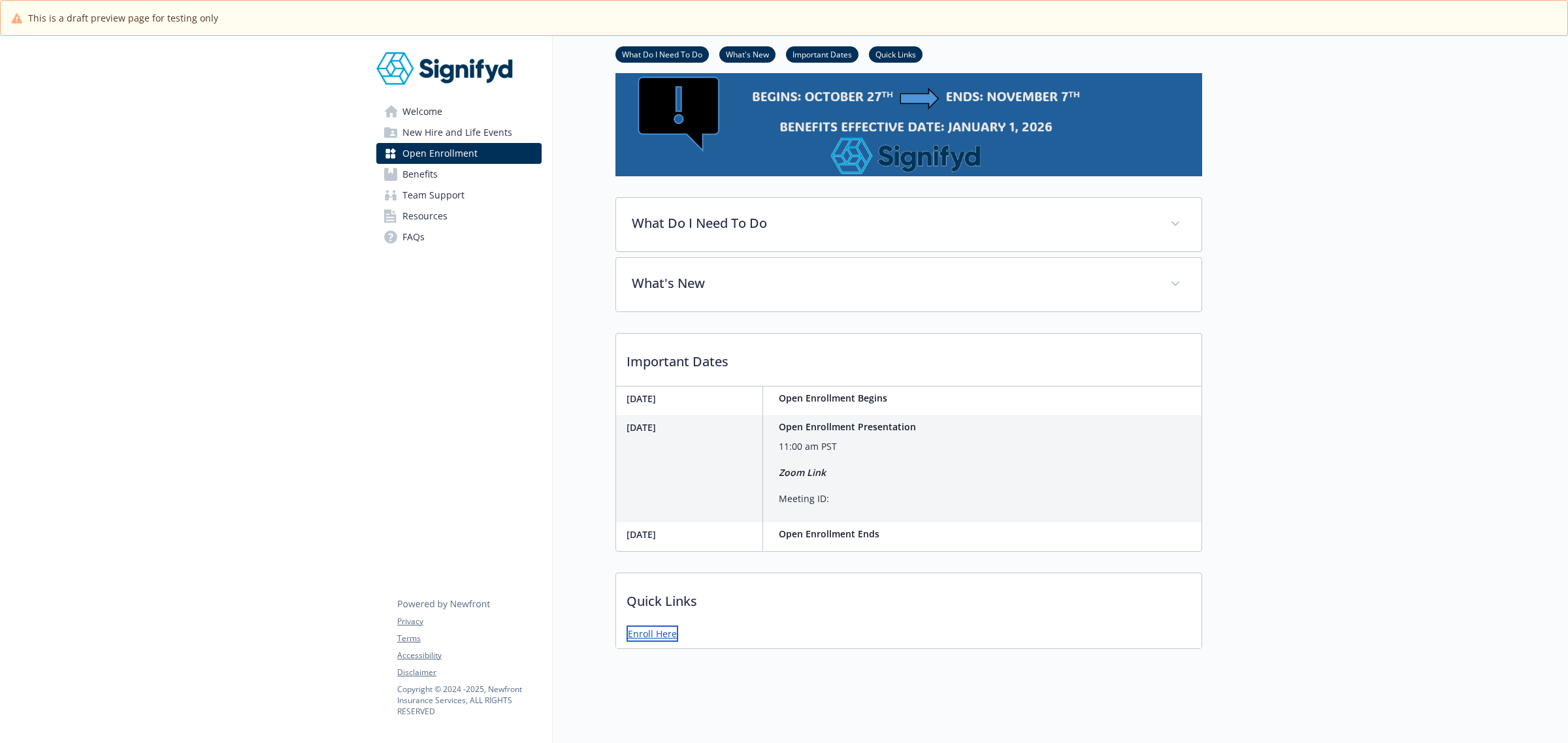
click at [659, 626] on link "Enroll Here" at bounding box center [653, 634] width 52 height 16
click at [658, 626] on link "Enroll Here" at bounding box center [653, 634] width 52 height 16
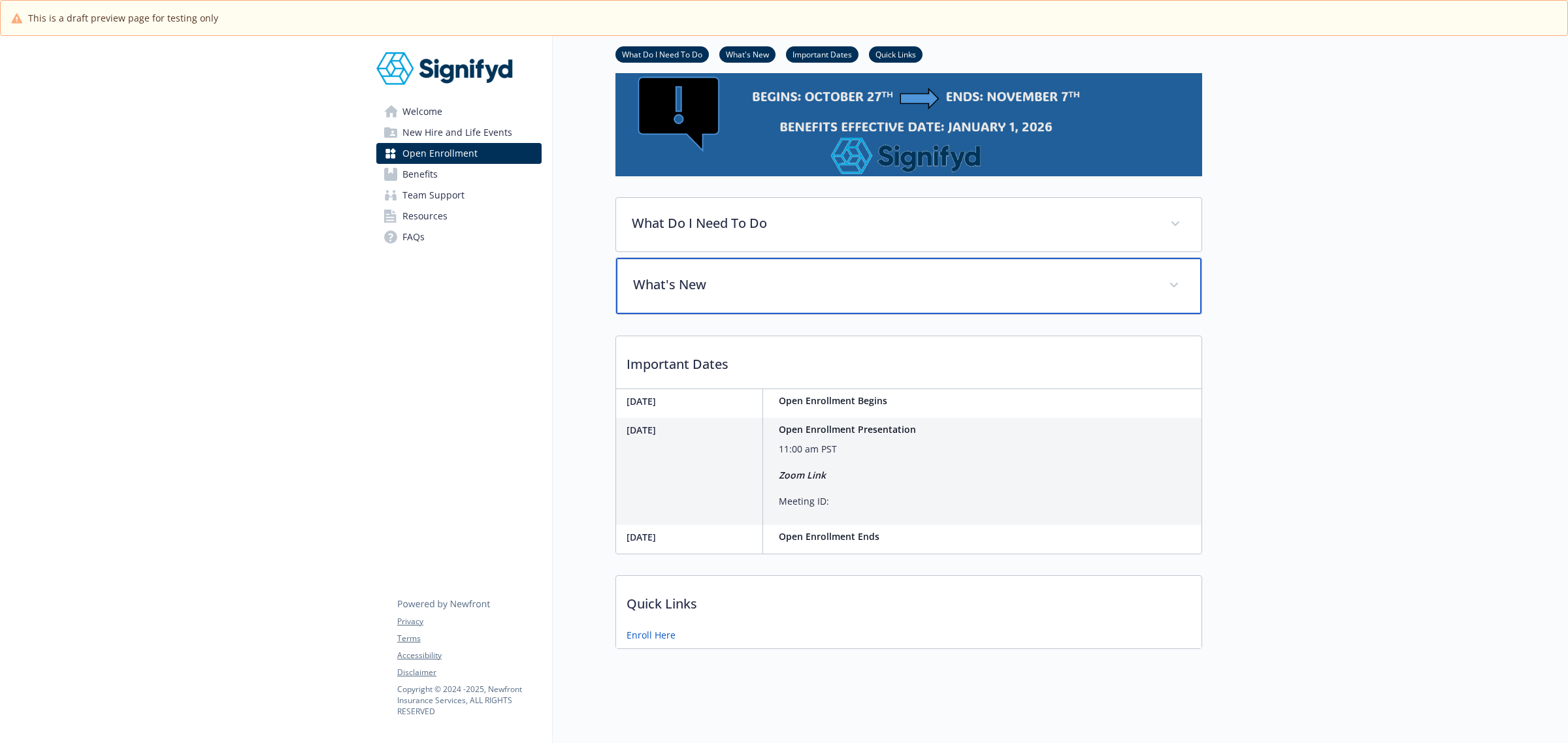
click at [717, 284] on div "What's New" at bounding box center [908, 285] width 585 height 56
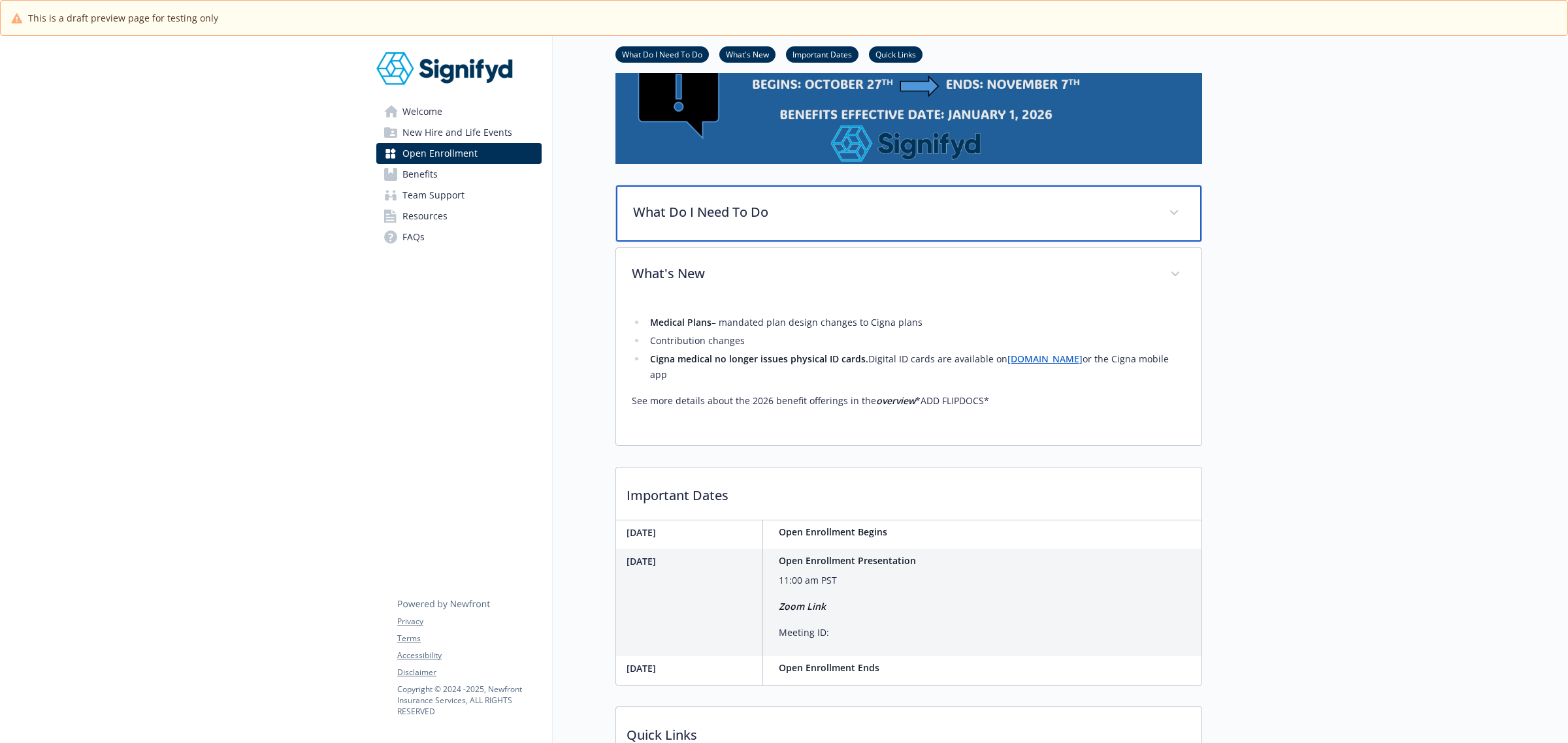
click at [752, 221] on p "What Do I Need To Do" at bounding box center [892, 213] width 520 height 20
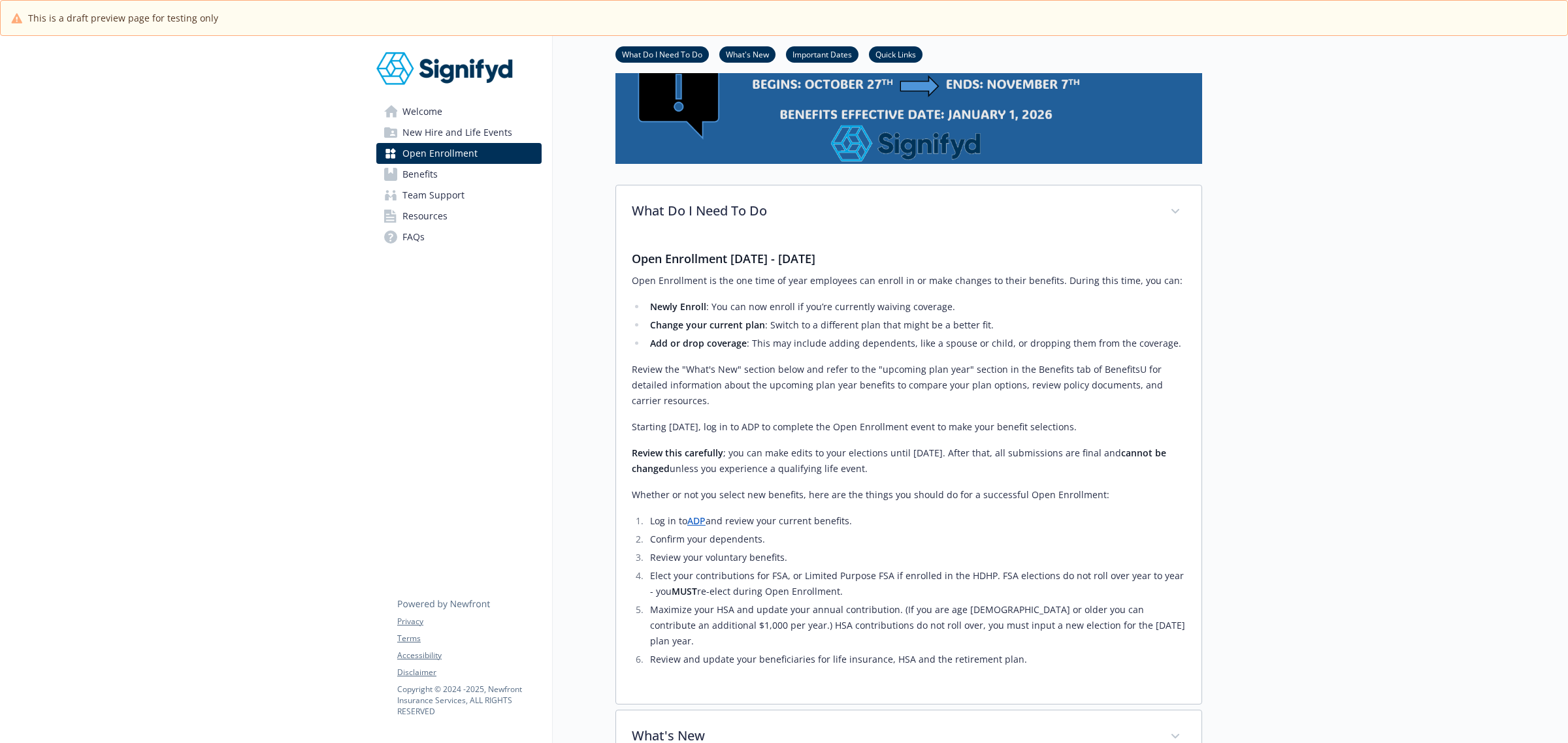
click at [703, 524] on link "ADP" at bounding box center [696, 520] width 18 height 12
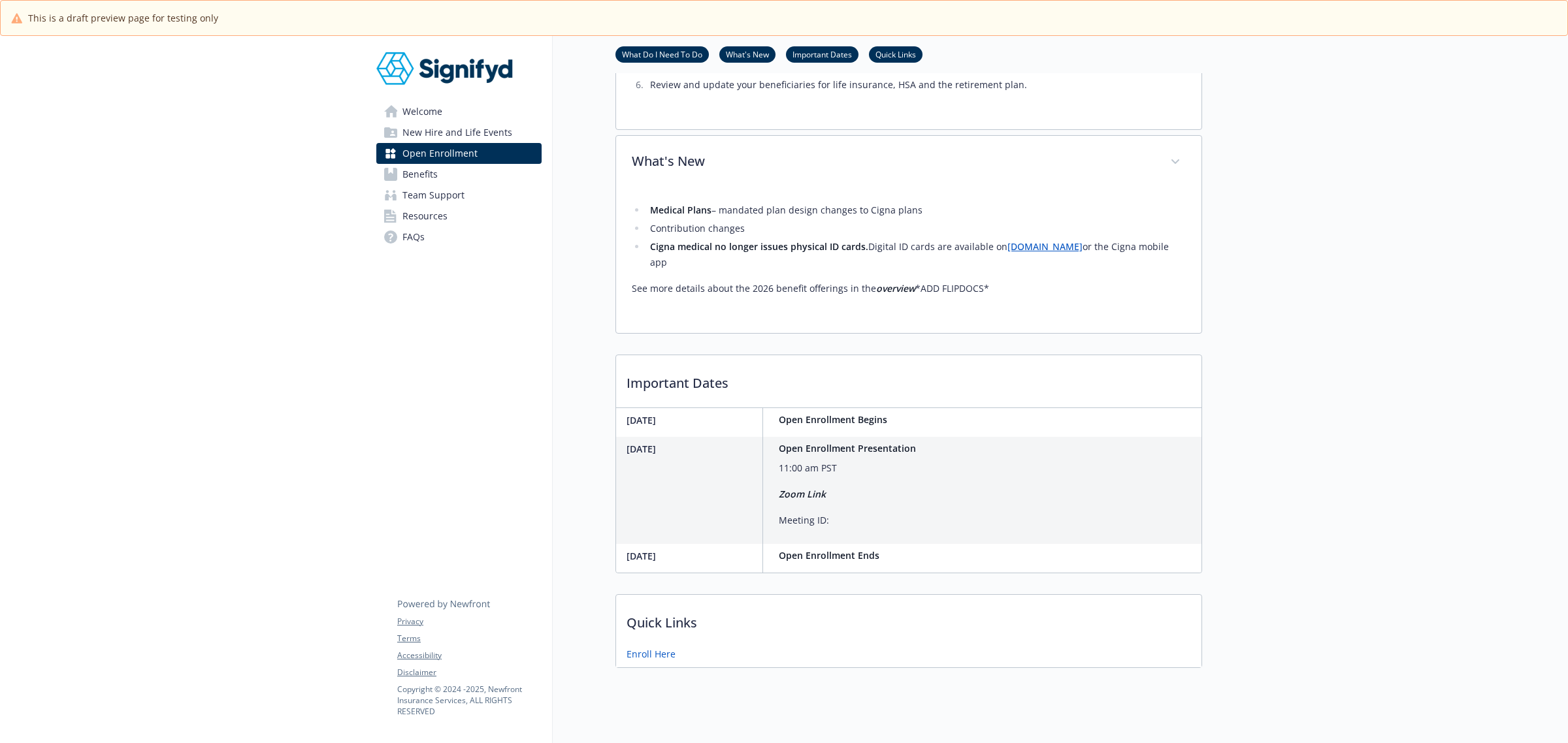
scroll to position [680, 0]
click at [650, 616] on div "Quick Links Enroll Here" at bounding box center [909, 631] width 587 height 74
drag, startPoint x: 650, startPoint y: 616, endPoint x: 648, endPoint y: 625, distance: 9.2
click at [650, 617] on div "Quick Links Enroll Here" at bounding box center [909, 631] width 587 height 74
click at [648, 647] on link "Enroll Here" at bounding box center [653, 654] width 52 height 16
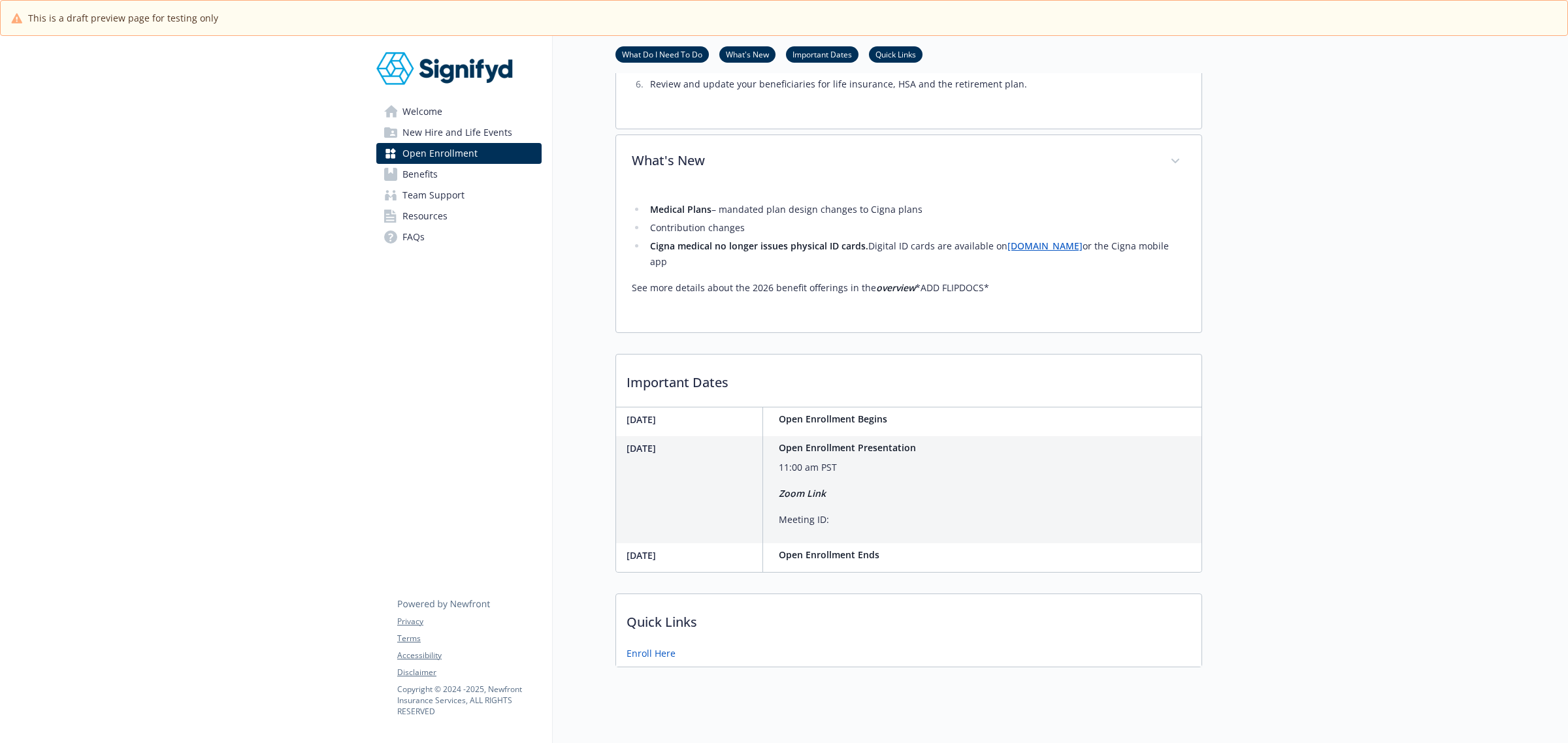
click at [798, 552] on div "What Do I Need To Do Open Enrollment 10/27 - 11/7/2025 Open Enrollment is the o…" at bounding box center [909, 66] width 587 height 1204
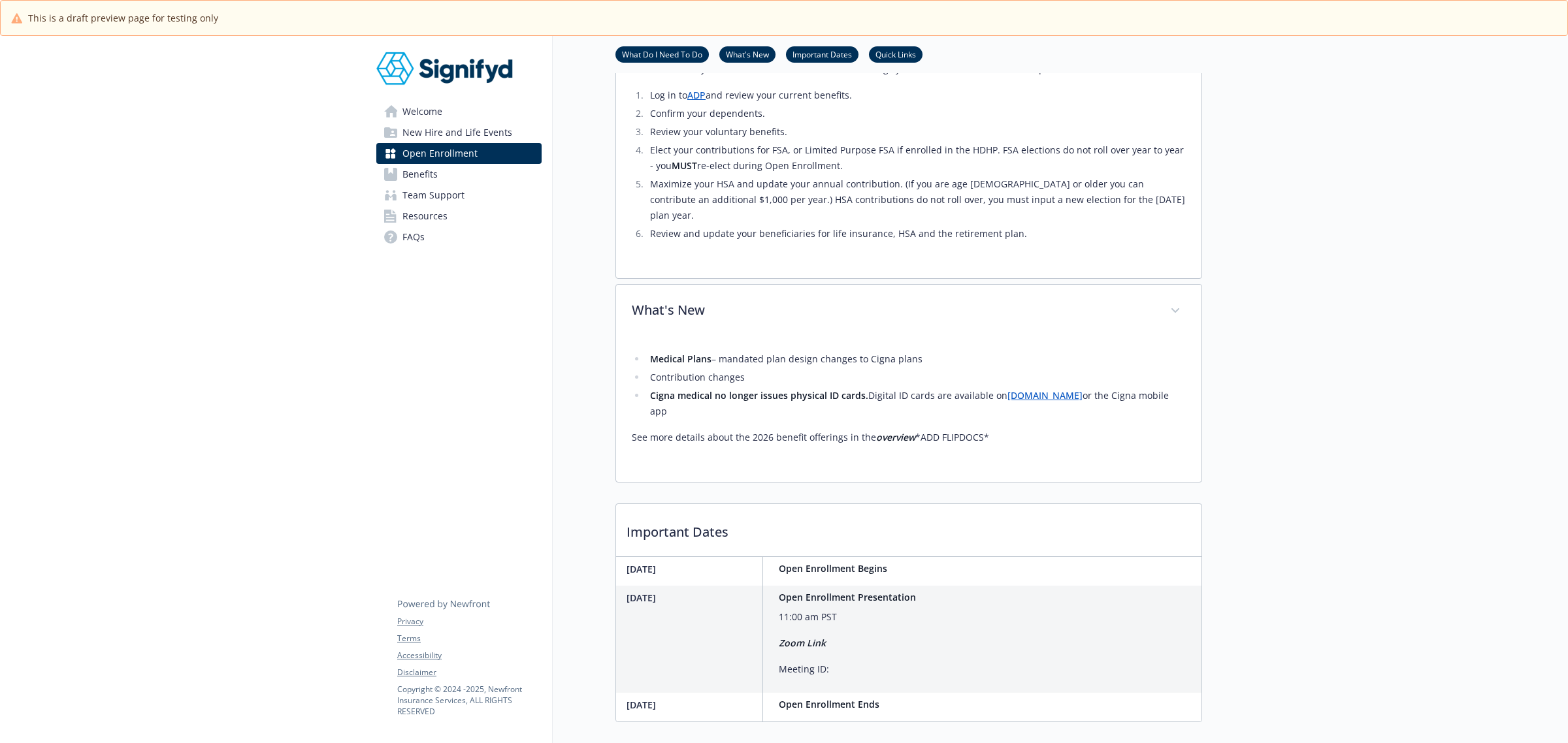
scroll to position [516, 0]
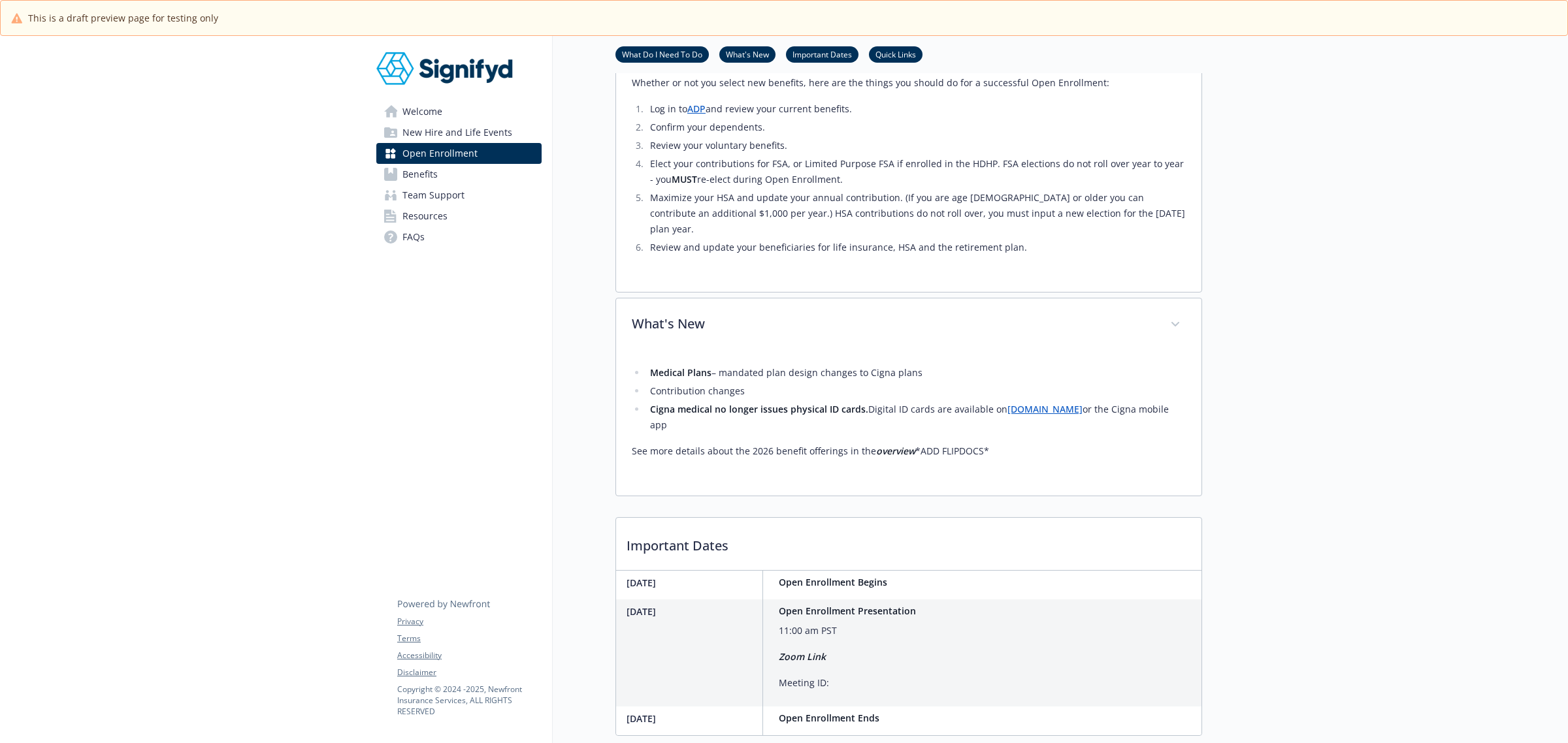
click at [792, 518] on p "Important Dates" at bounding box center [908, 542] width 585 height 49
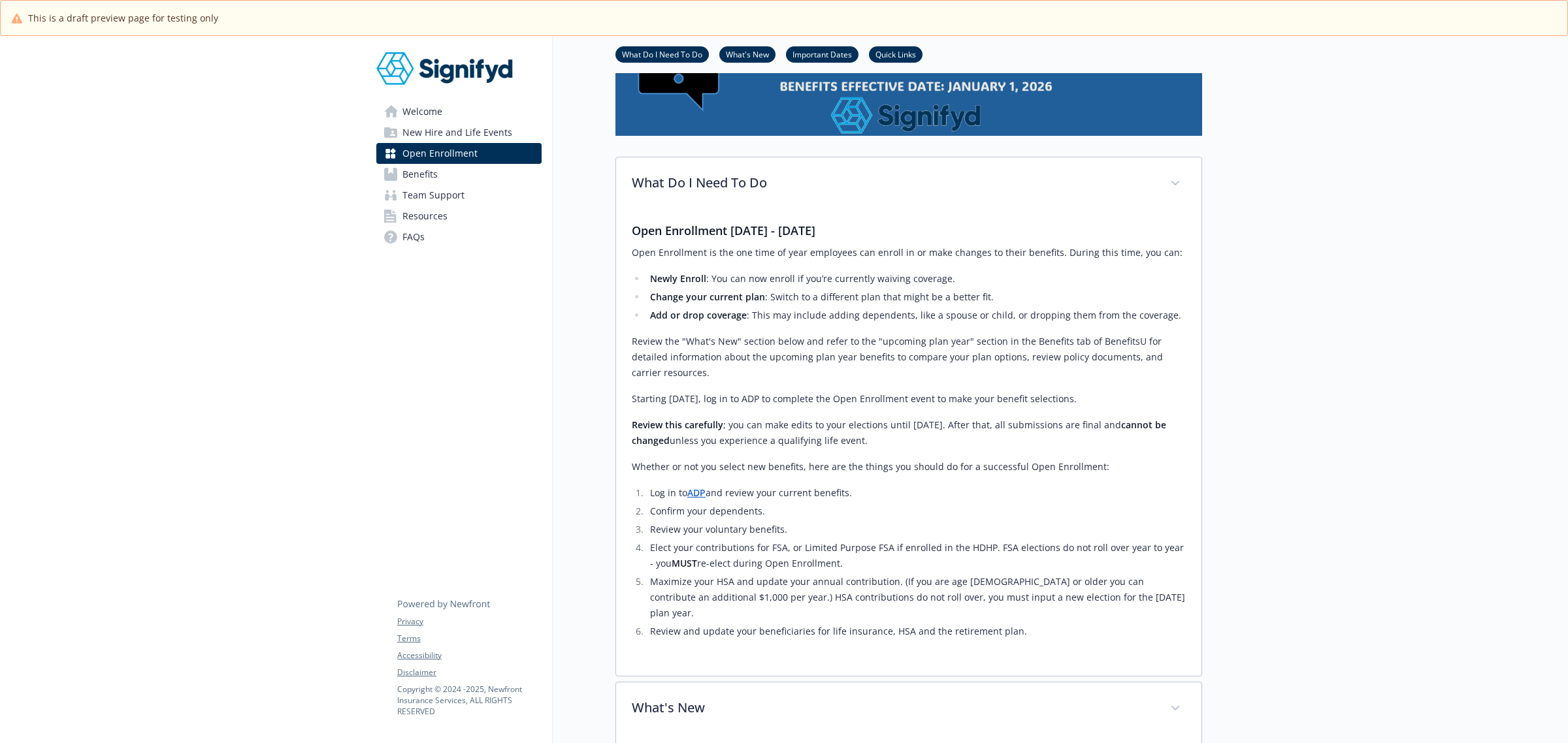
scroll to position [108, 0]
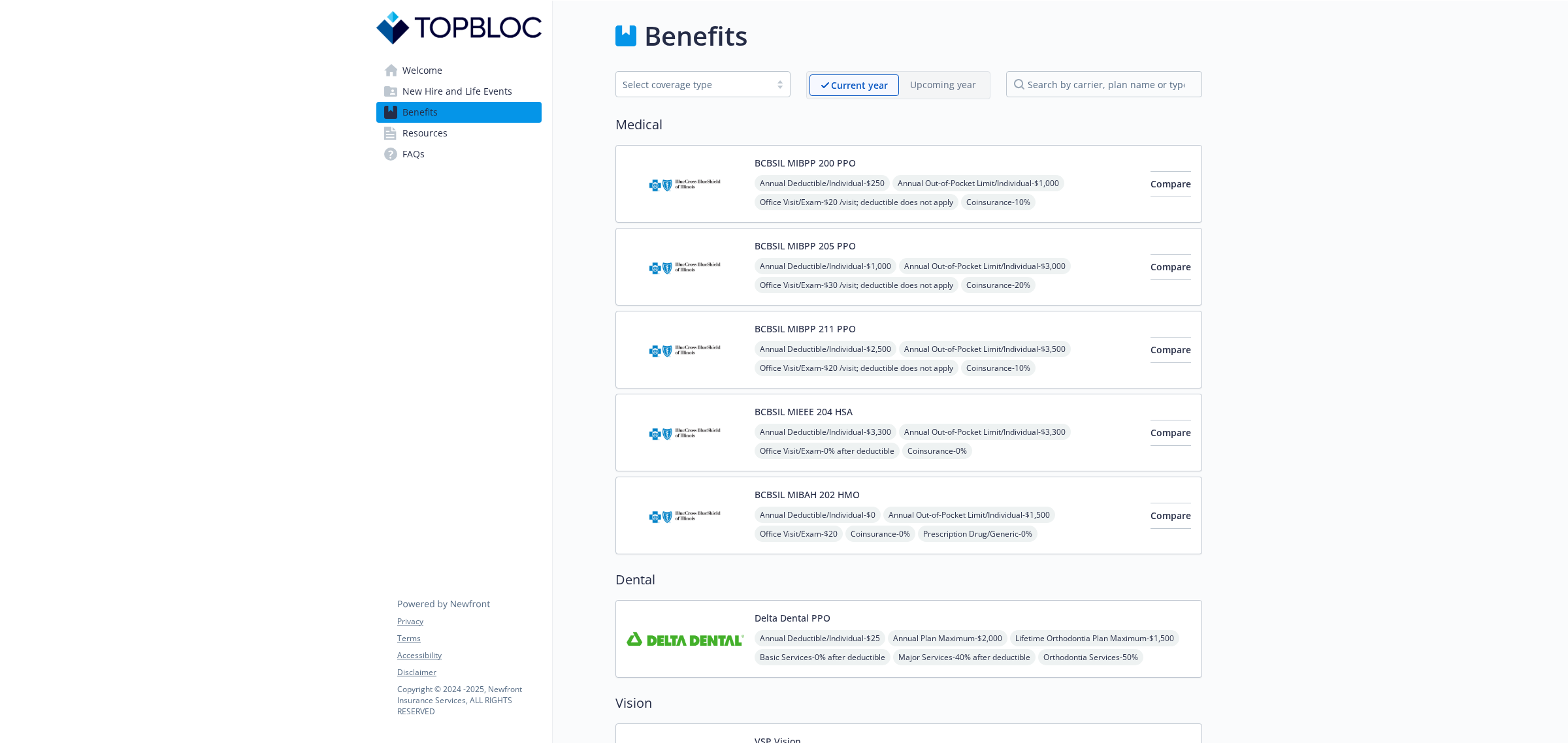
click at [463, 87] on span "New Hire and Life Events" at bounding box center [457, 91] width 109 height 21
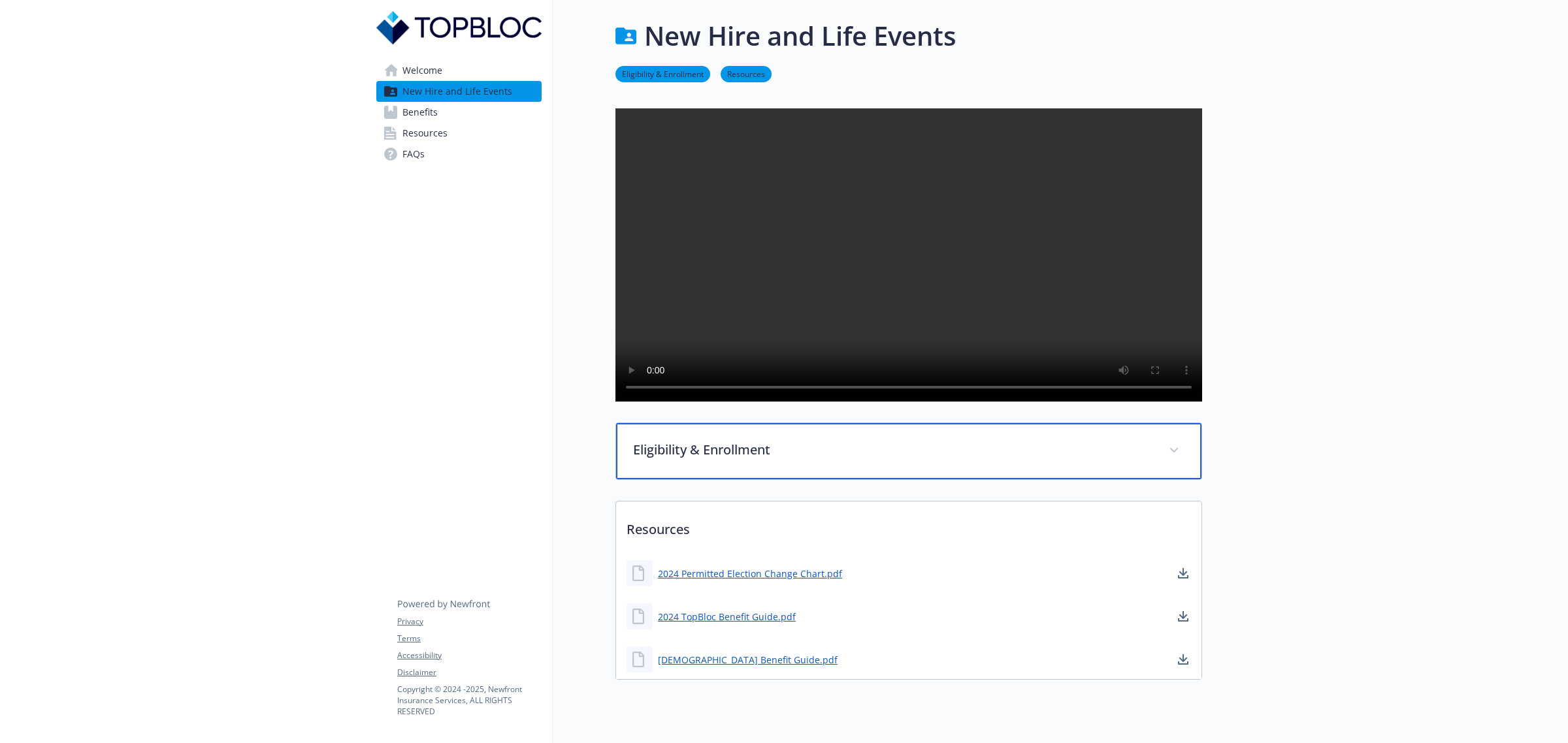
click at [725, 460] on p "Eligibility & Enrollment" at bounding box center [892, 451] width 520 height 20
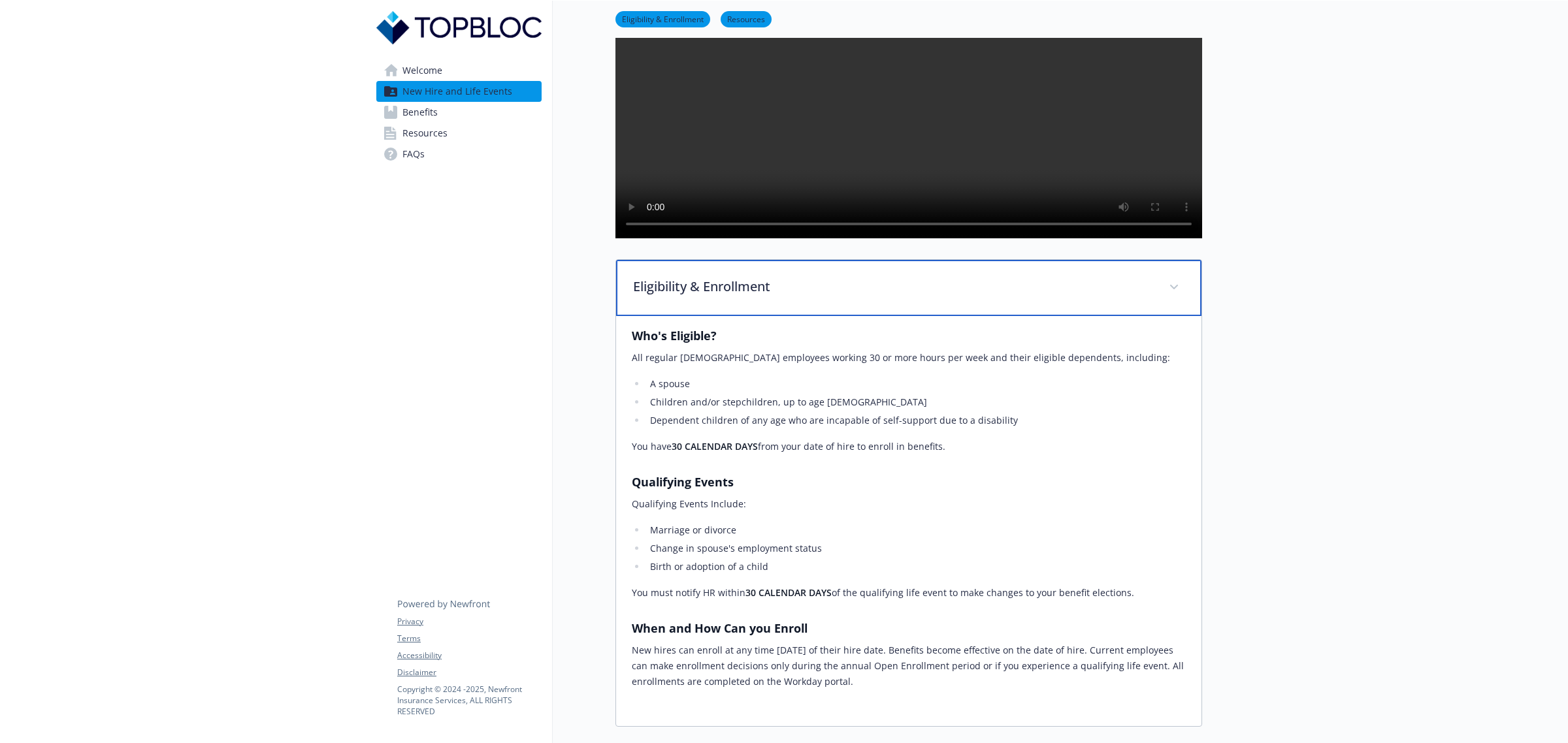
scroll to position [245, 0]
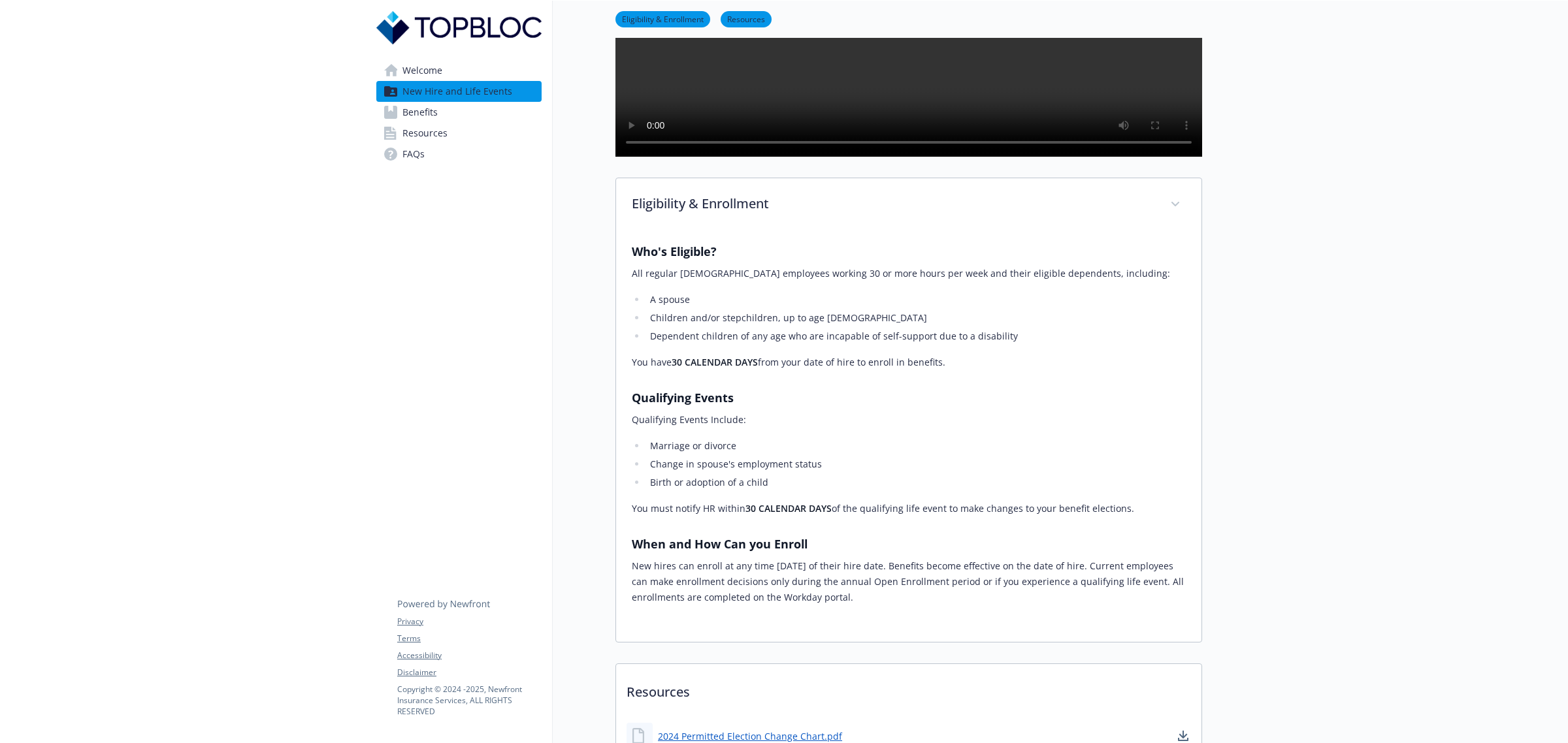
click at [425, 103] on span "Benefits" at bounding box center [419, 111] width 35 height 21
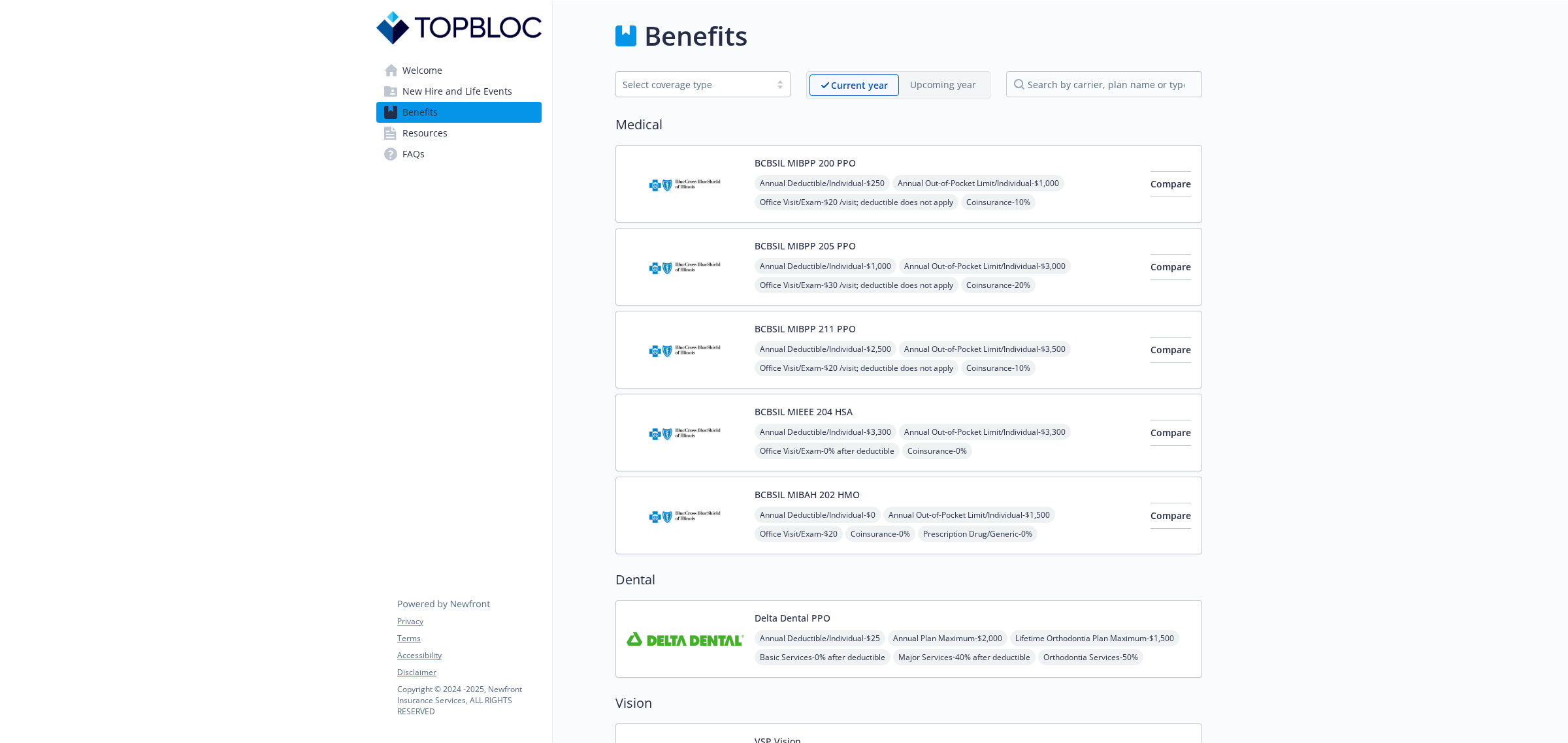
click at [681, 489] on img at bounding box center [686, 515] width 117 height 56
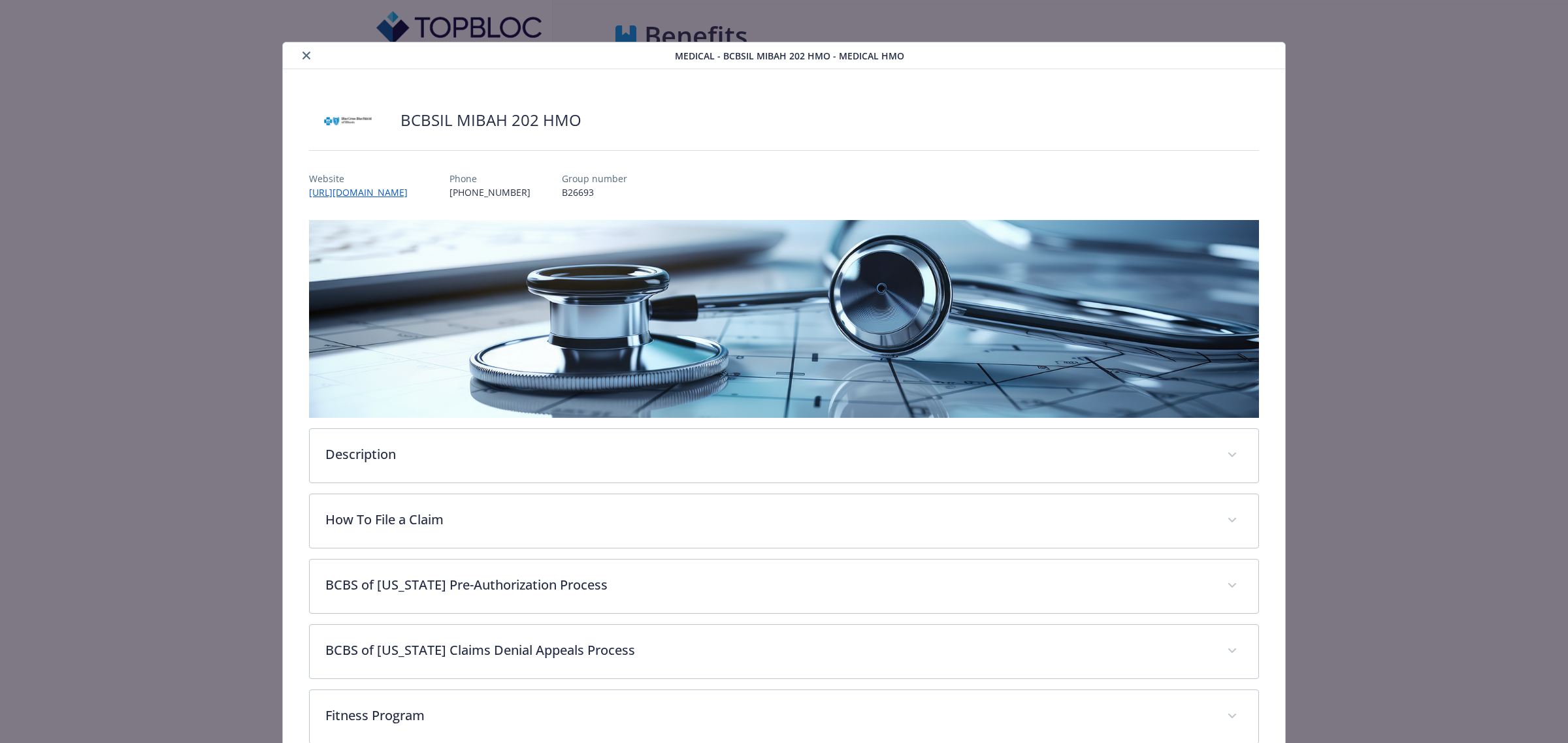
scroll to position [39, 0]
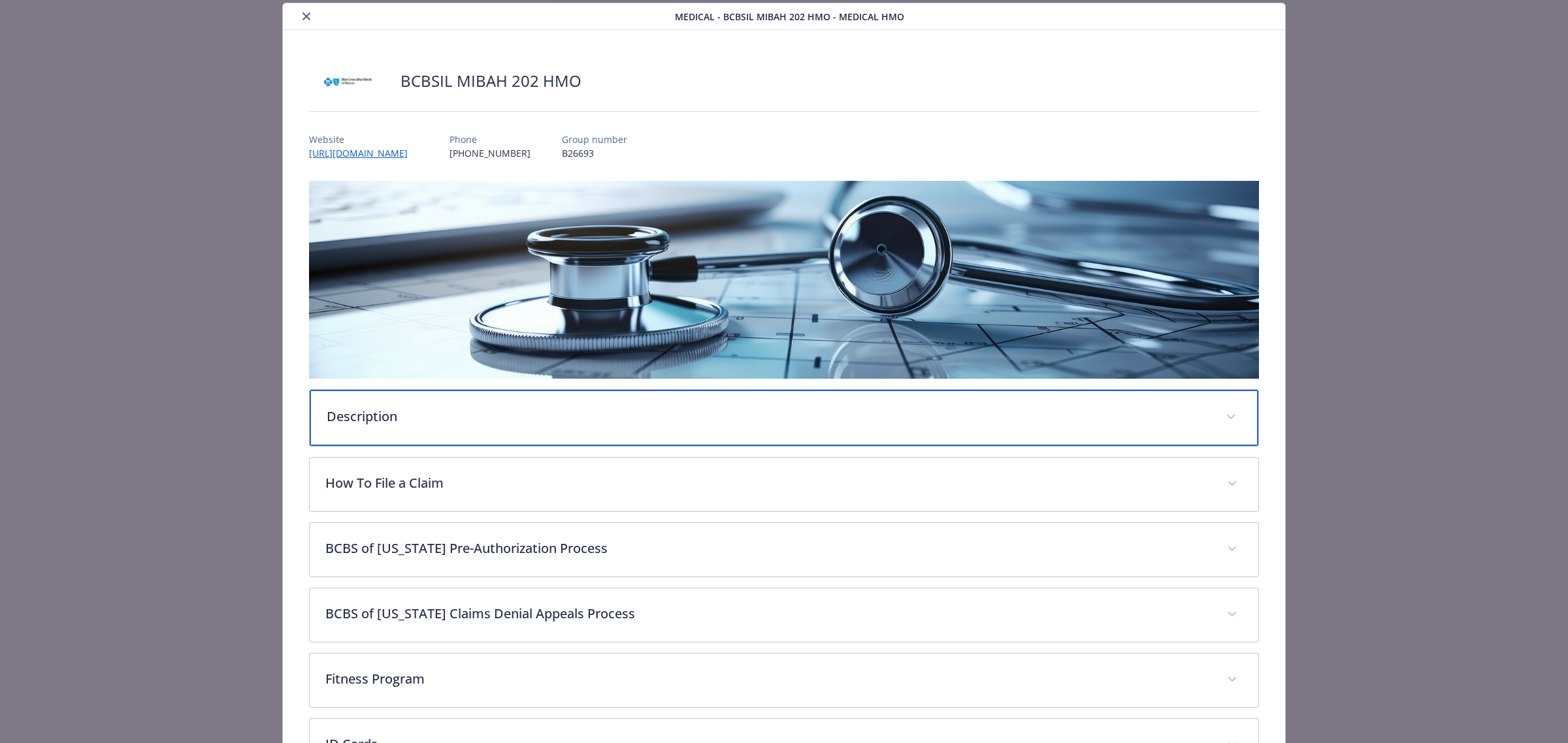
click at [410, 430] on div "Description" at bounding box center [783, 418] width 948 height 56
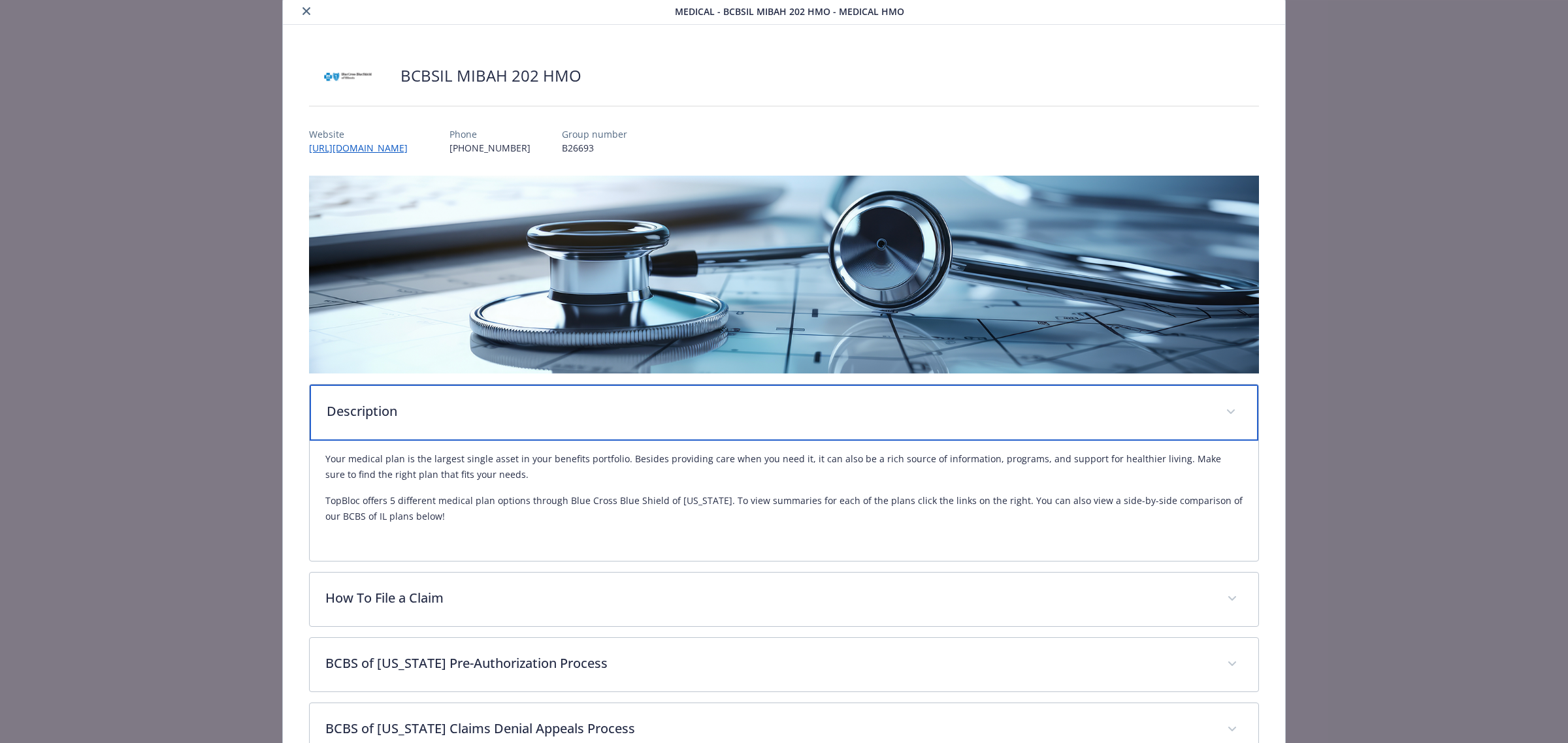
scroll to position [0, 0]
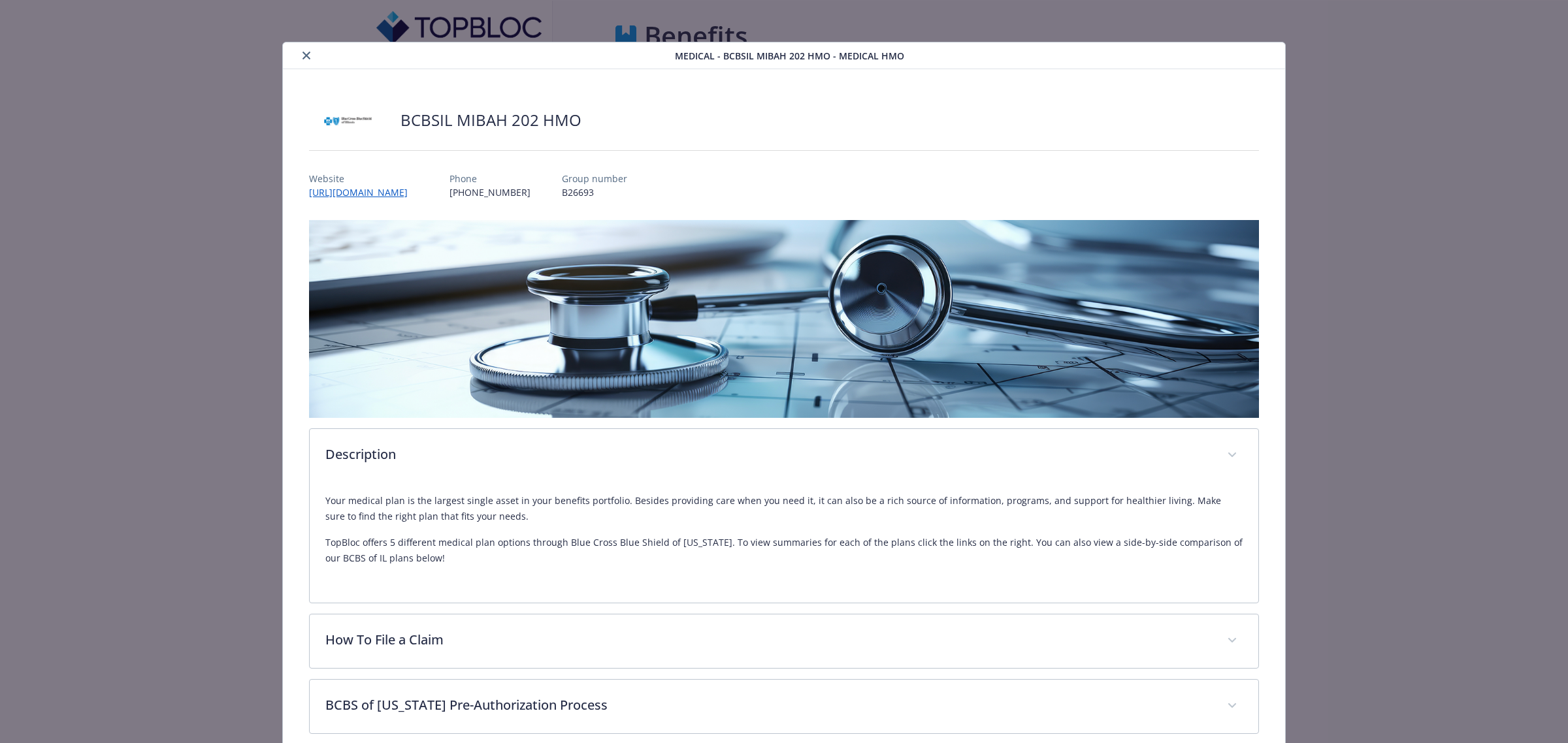
click at [302, 52] on icon "close" at bounding box center [306, 56] width 8 height 8
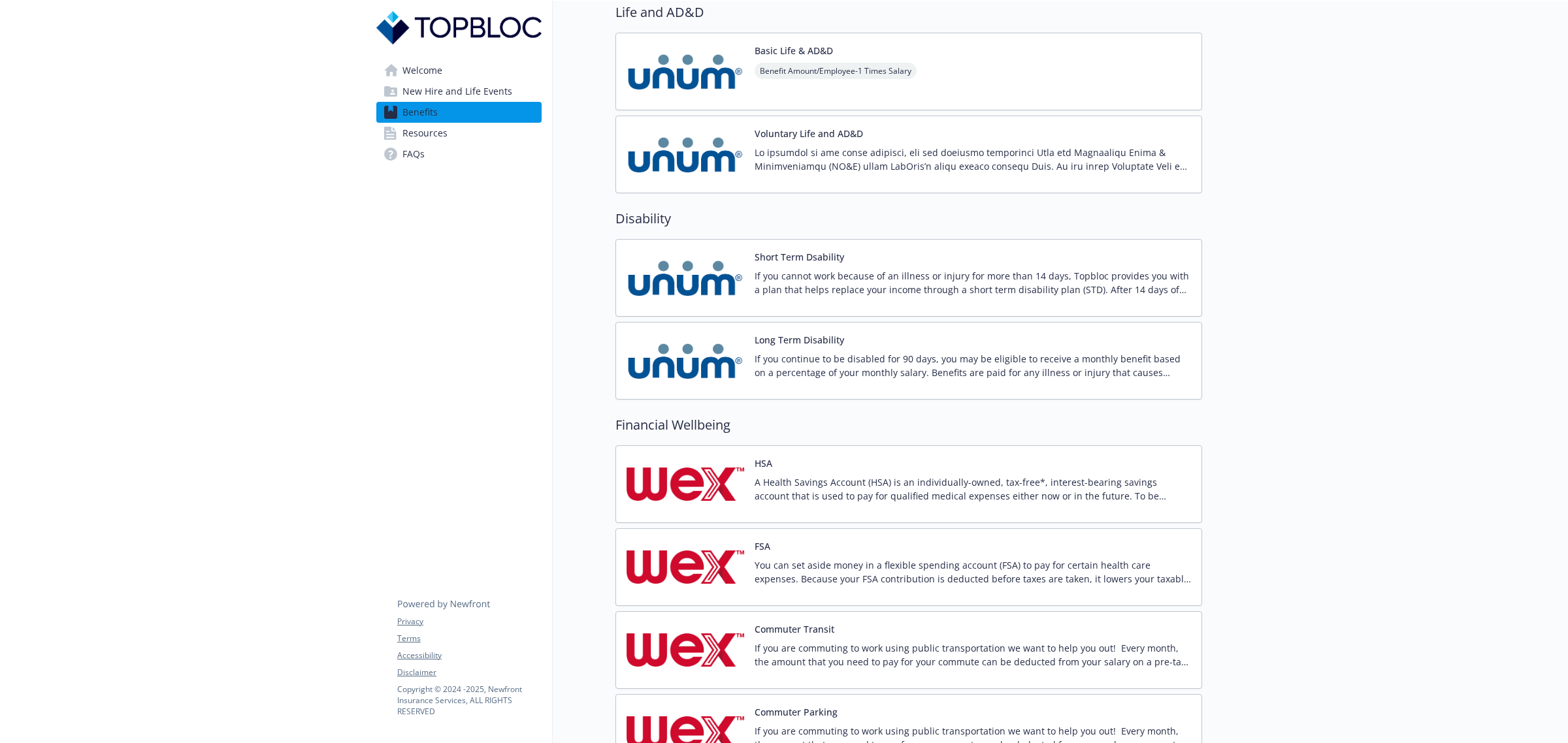
scroll to position [712, 0]
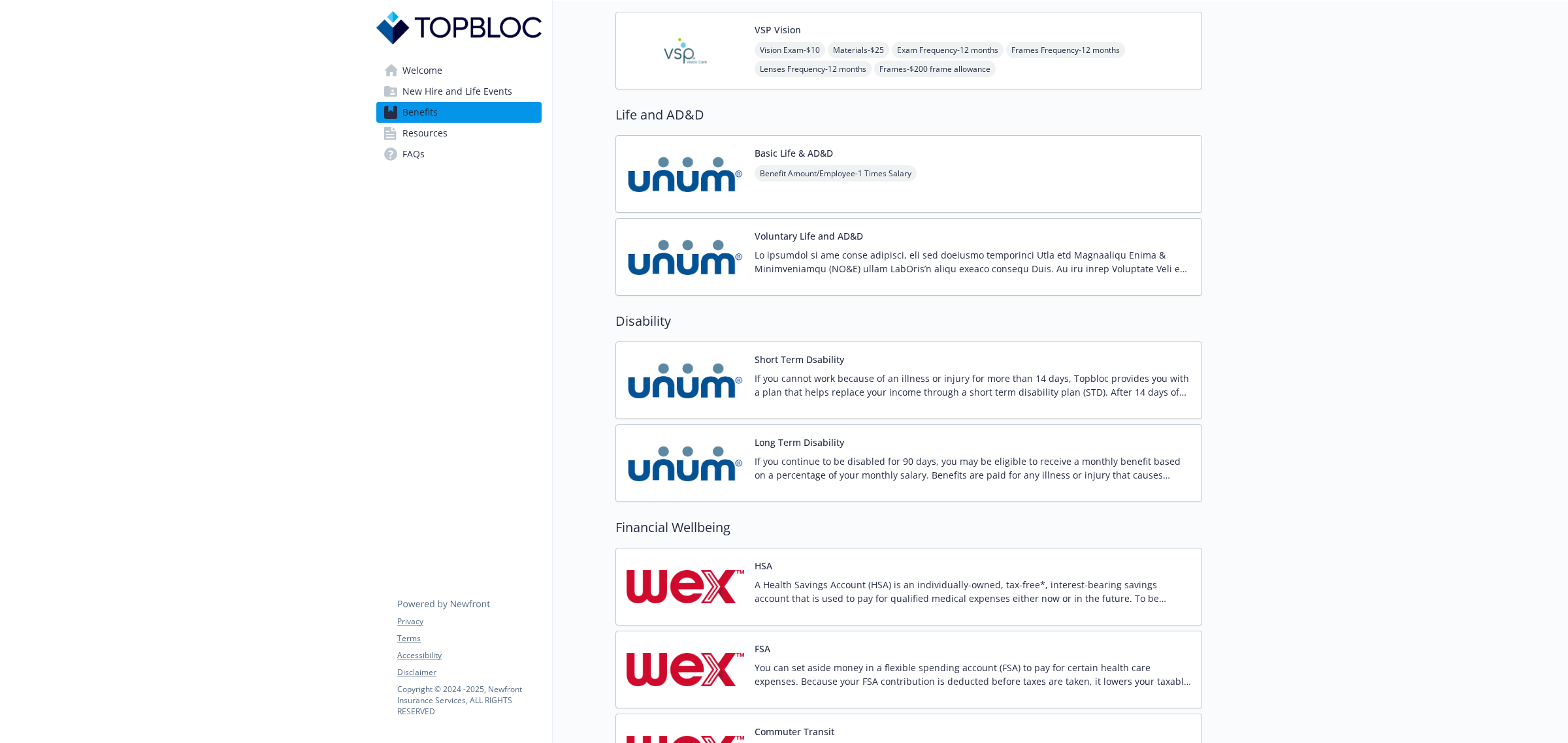
click at [428, 82] on span "New Hire and Life Events" at bounding box center [457, 91] width 109 height 21
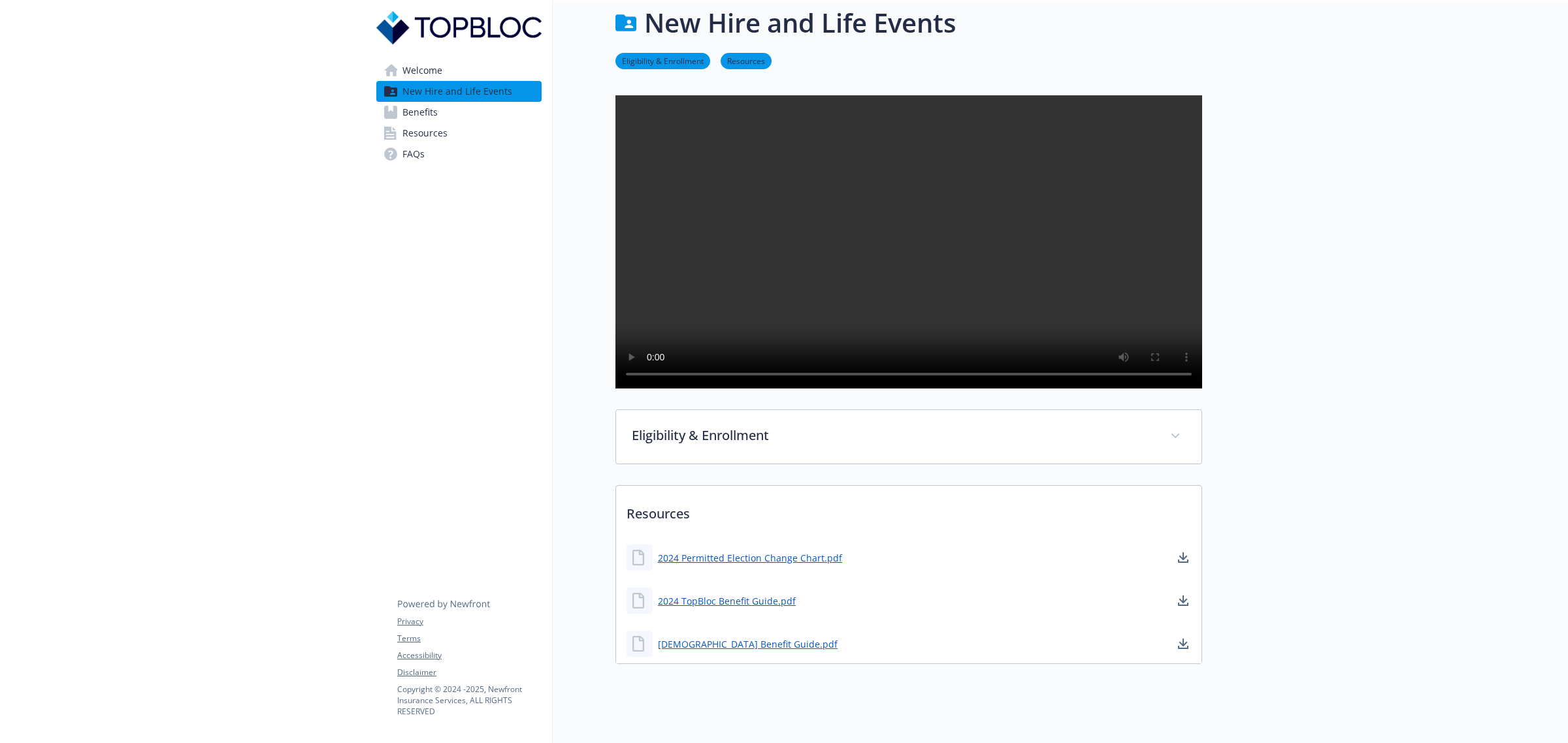
scroll to position [77, 0]
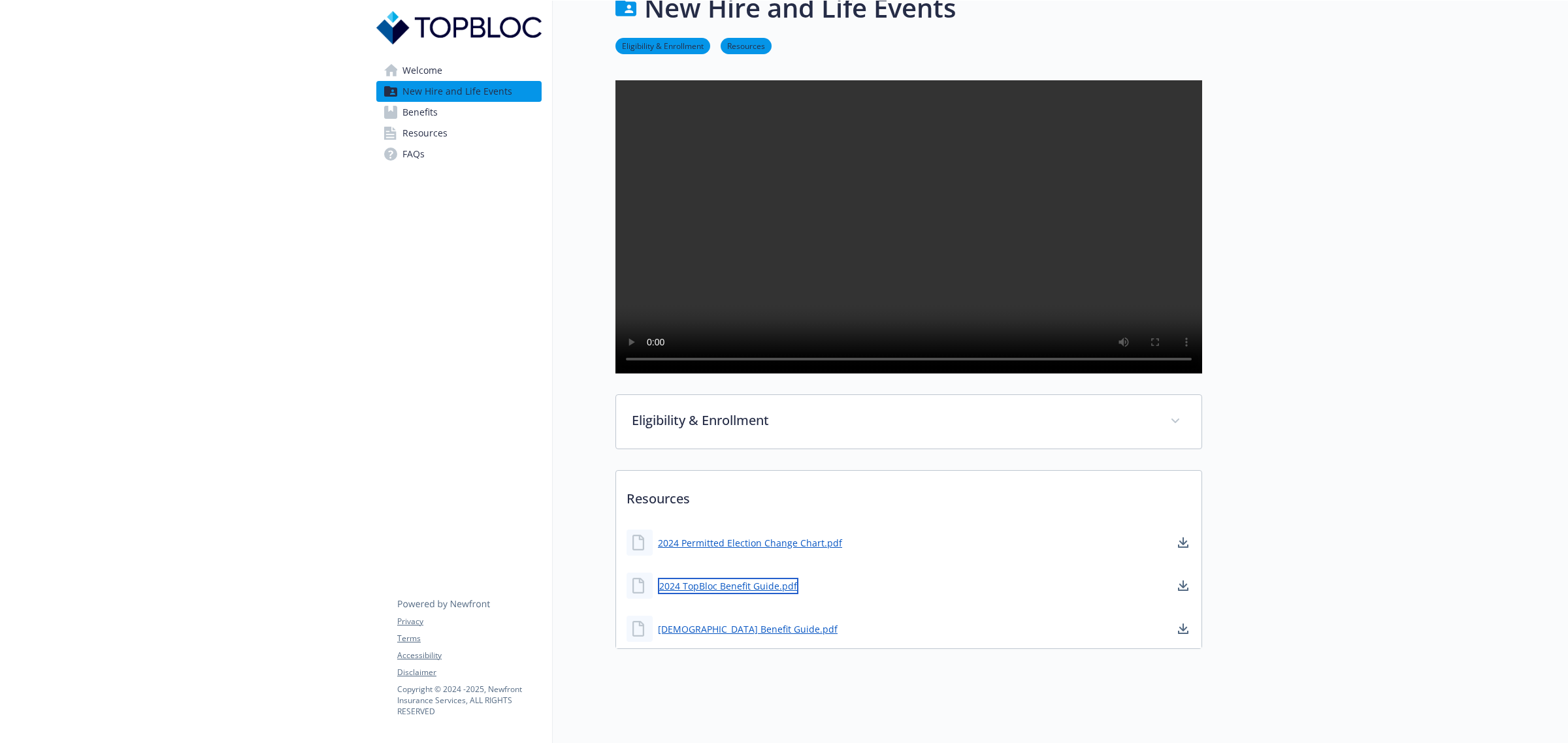
click at [768, 578] on link "2024 TopBloc Benefit Guide.pdf" at bounding box center [727, 586] width 140 height 16
click at [455, 132] on link "Resources" at bounding box center [459, 132] width 165 height 21
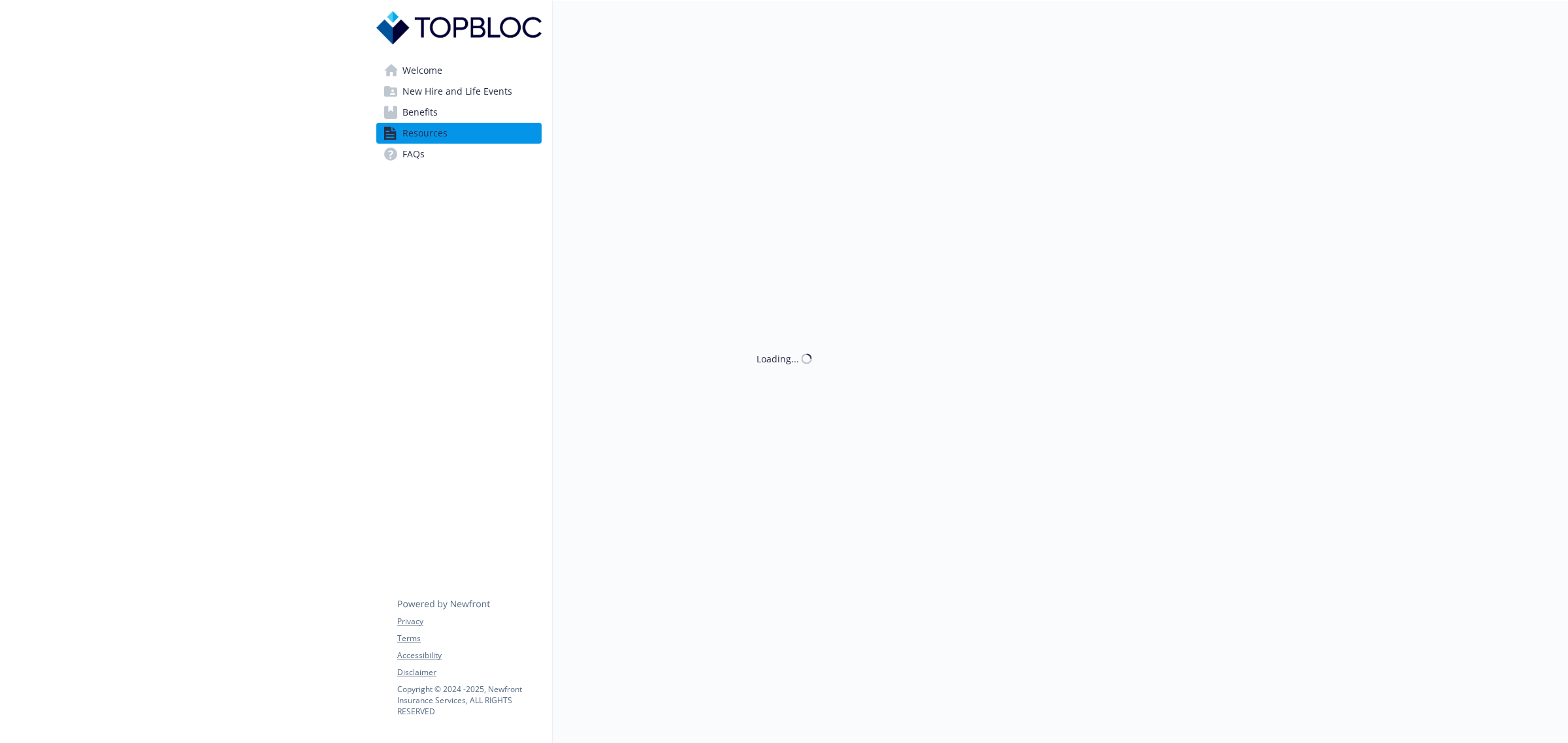
scroll to position [13, 0]
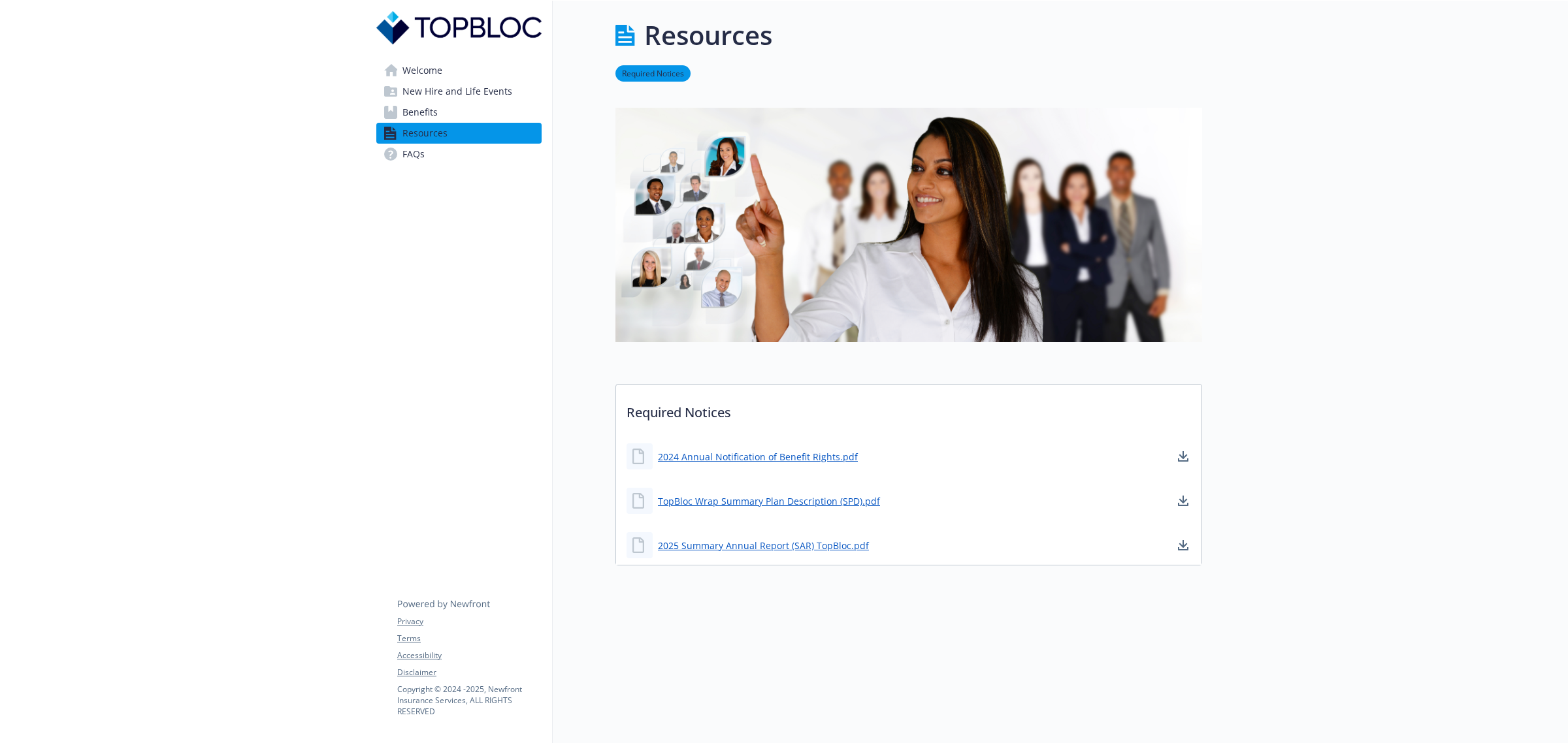
click at [437, 87] on span "New Hire and Life Events" at bounding box center [457, 91] width 109 height 21
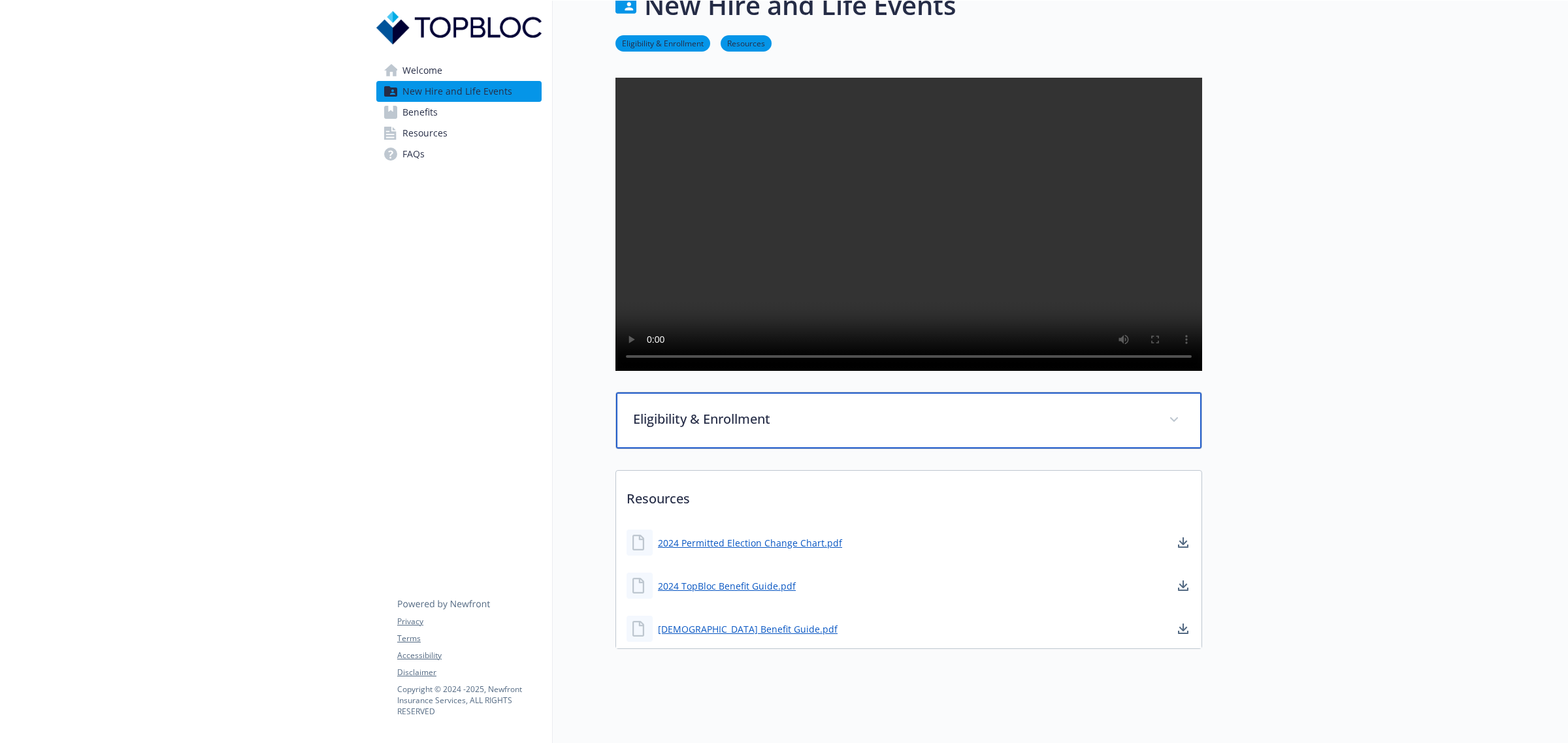
click at [779, 394] on div "Eligibility & Enrollment" at bounding box center [908, 421] width 585 height 56
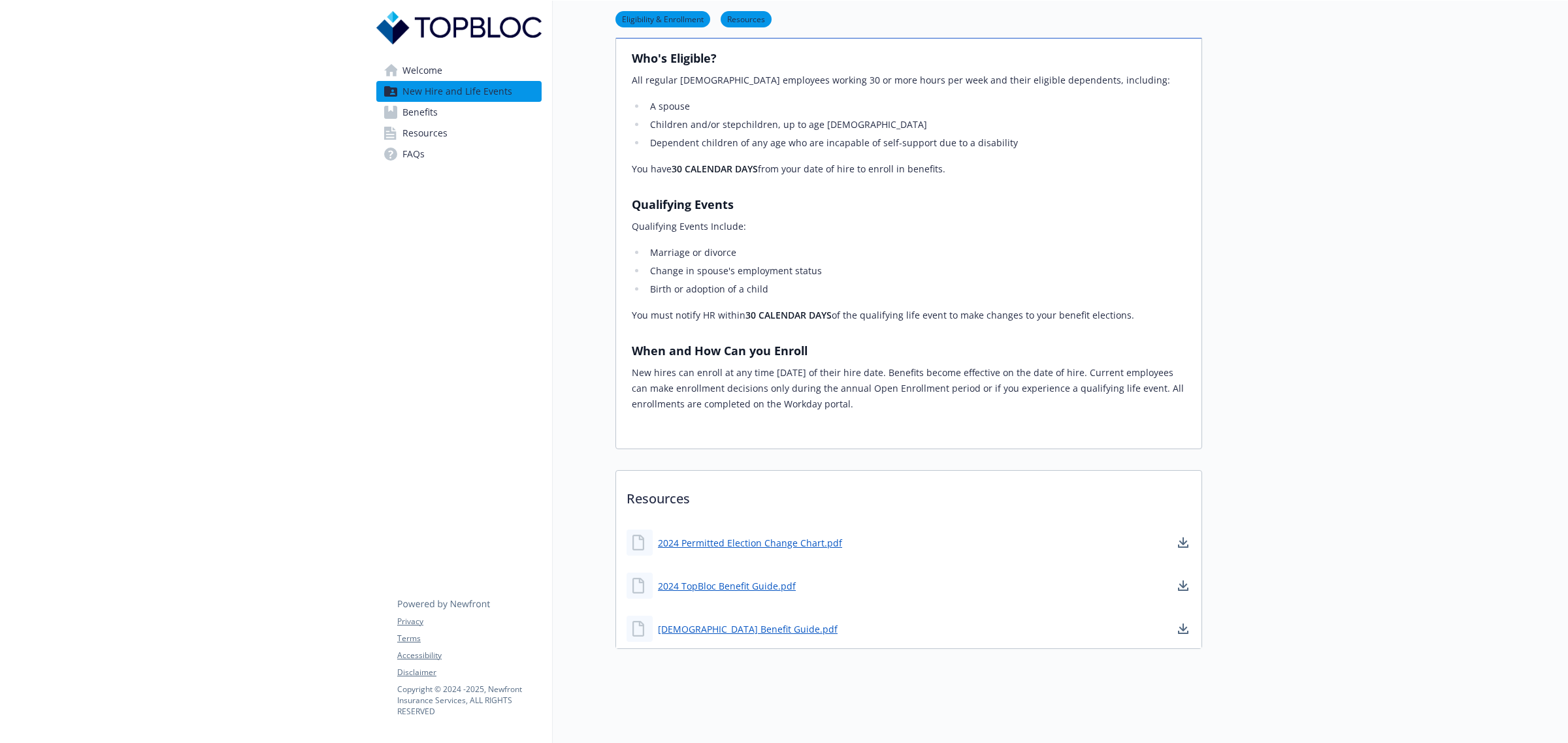
scroll to position [484, 0]
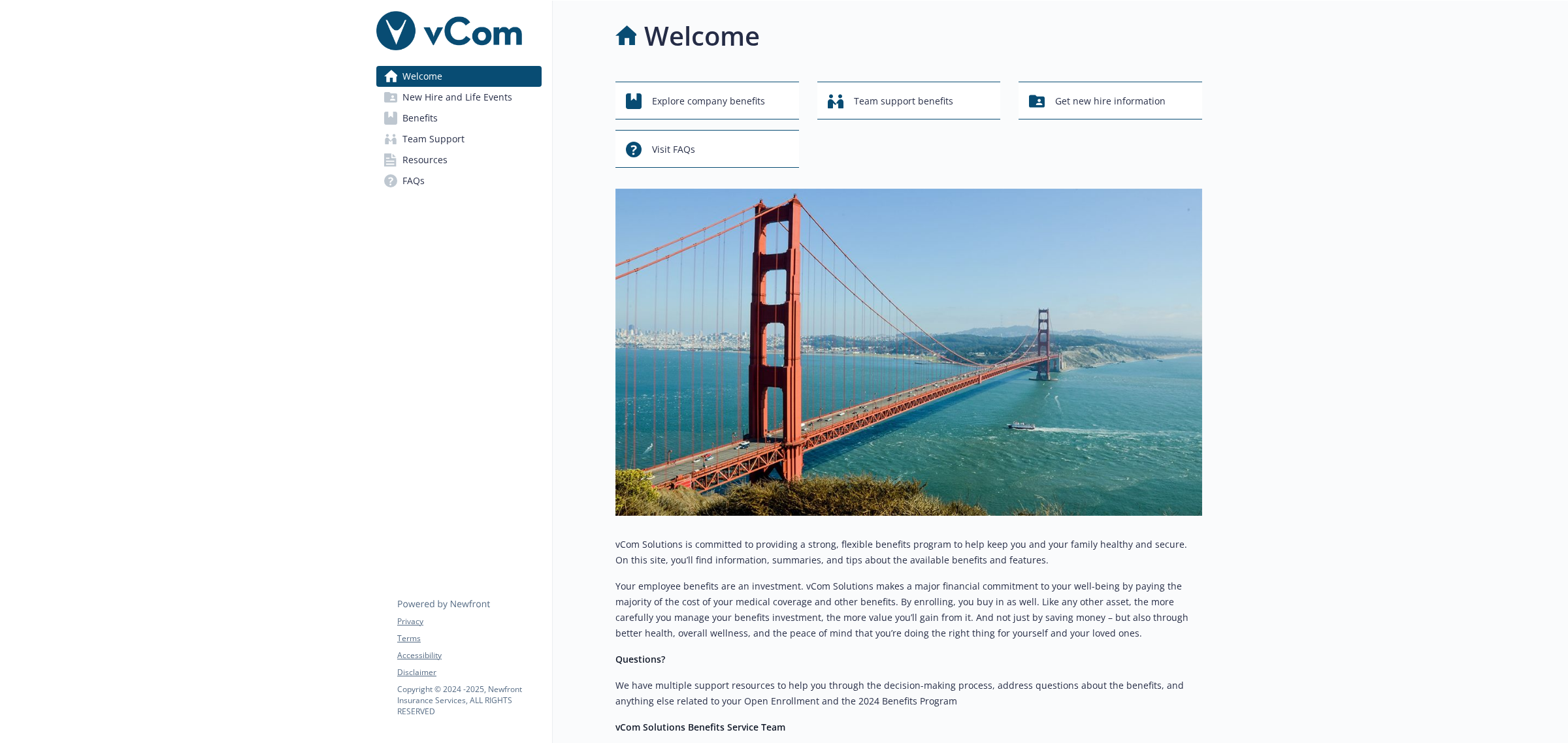
click at [459, 102] on span "New Hire and Life Events" at bounding box center [457, 96] width 109 height 21
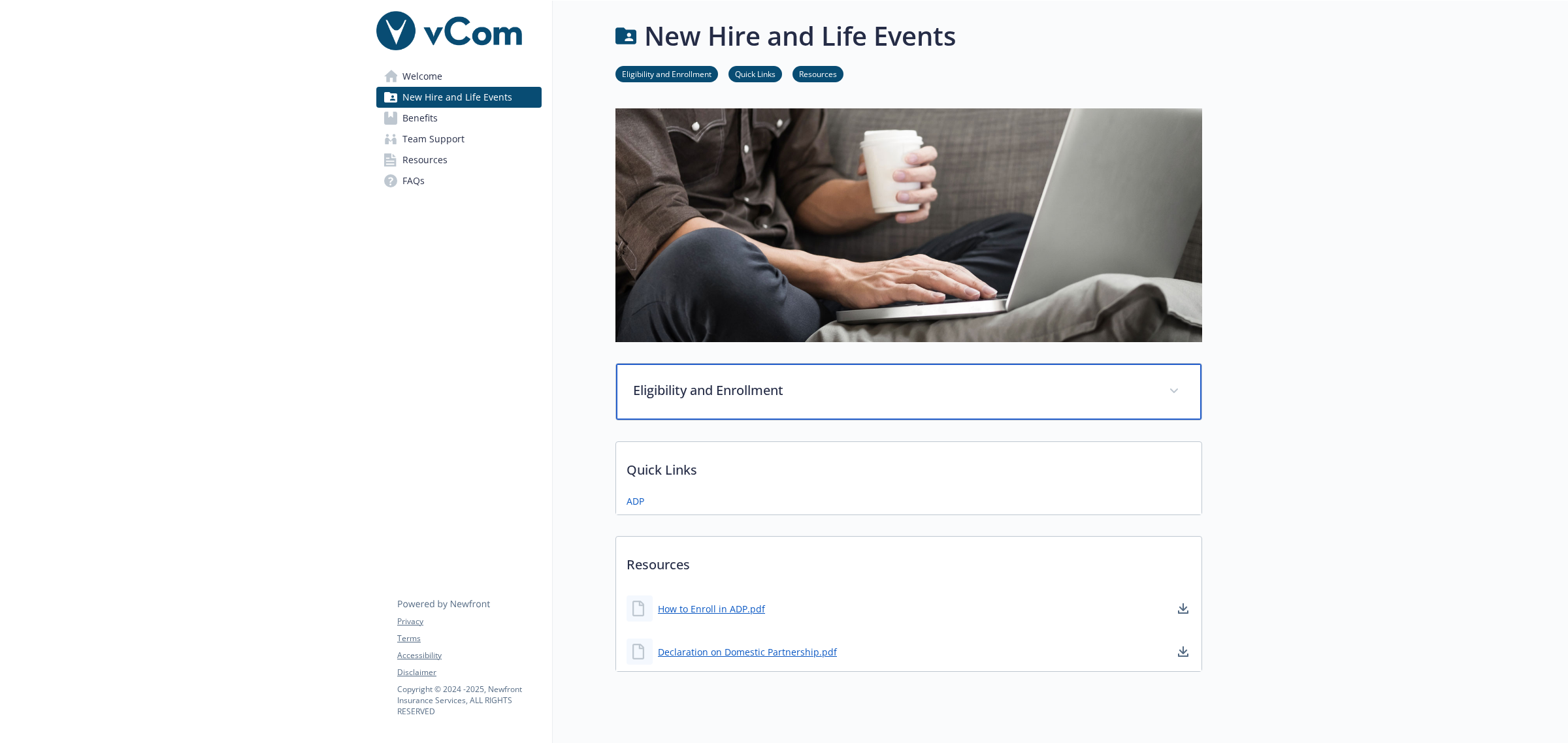
click at [820, 397] on p "Eligibility and Enrollment" at bounding box center [892, 391] width 520 height 20
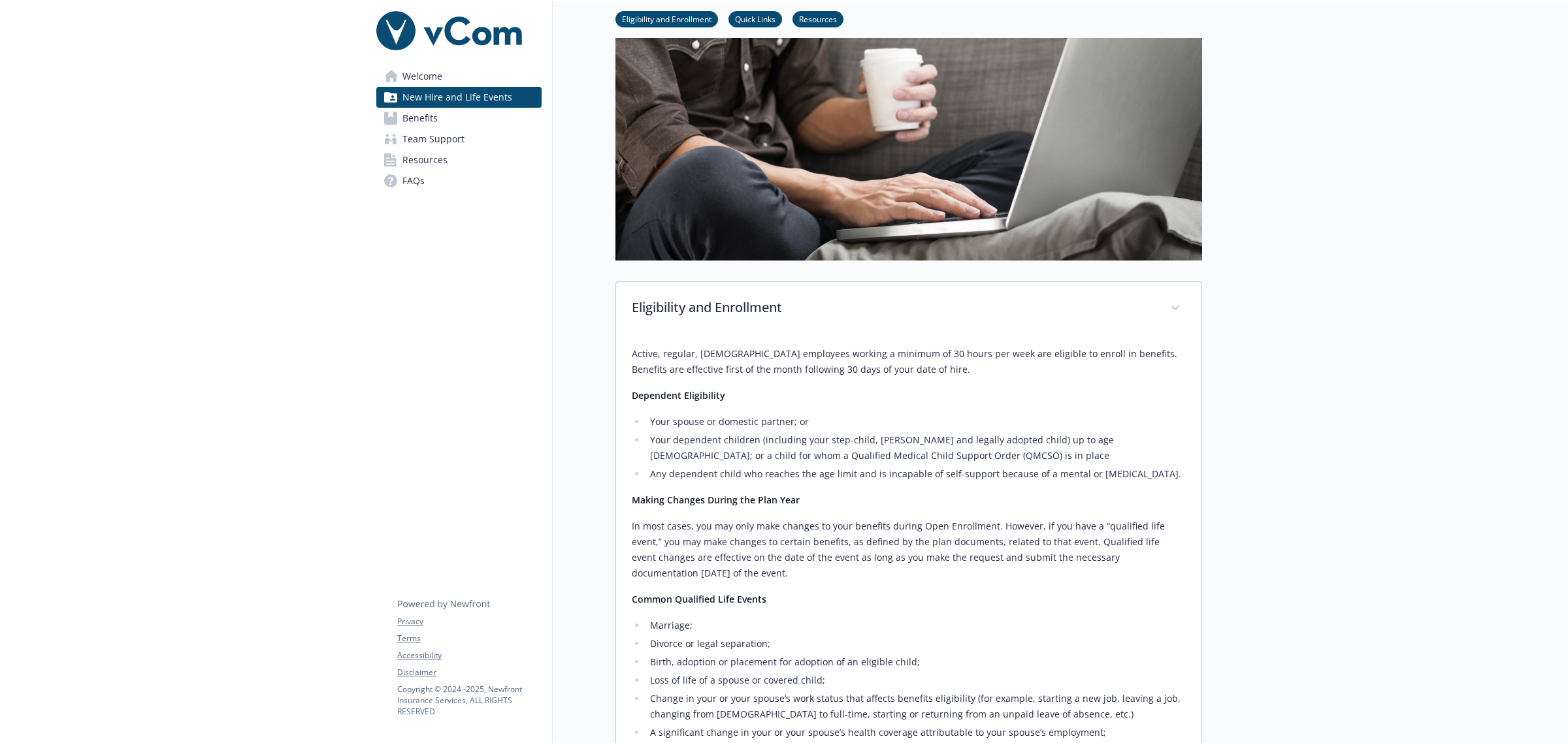
scroll to position [163, 0]
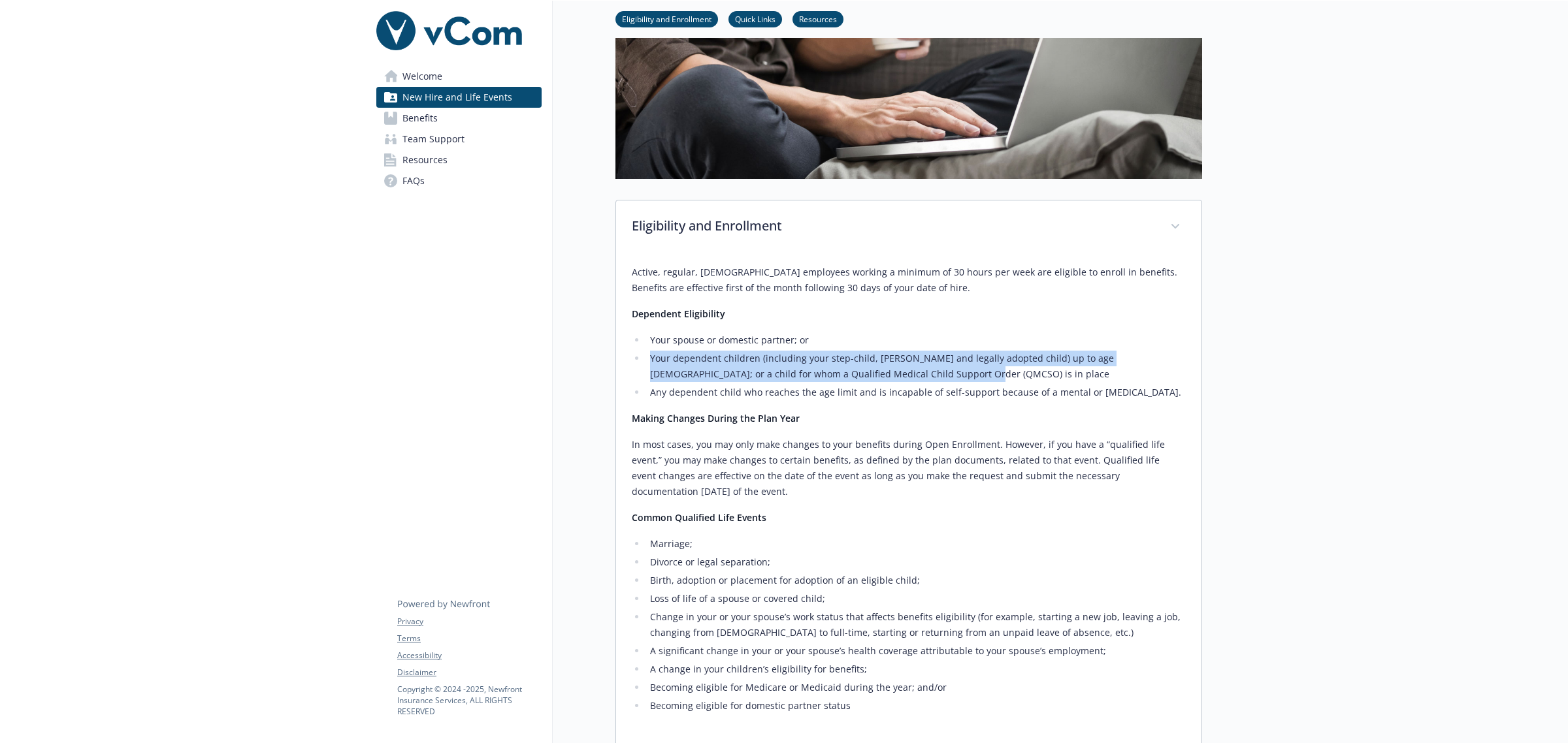
drag, startPoint x: 909, startPoint y: 379, endPoint x: 627, endPoint y: 356, distance: 282.9
click at [627, 356] on div "Active, regular, full-time employees working a minimum of 30 hours per week are…" at bounding box center [908, 501] width 585 height 496
copy li "Your dependent children (including your step-child, foster and legally adopted …"
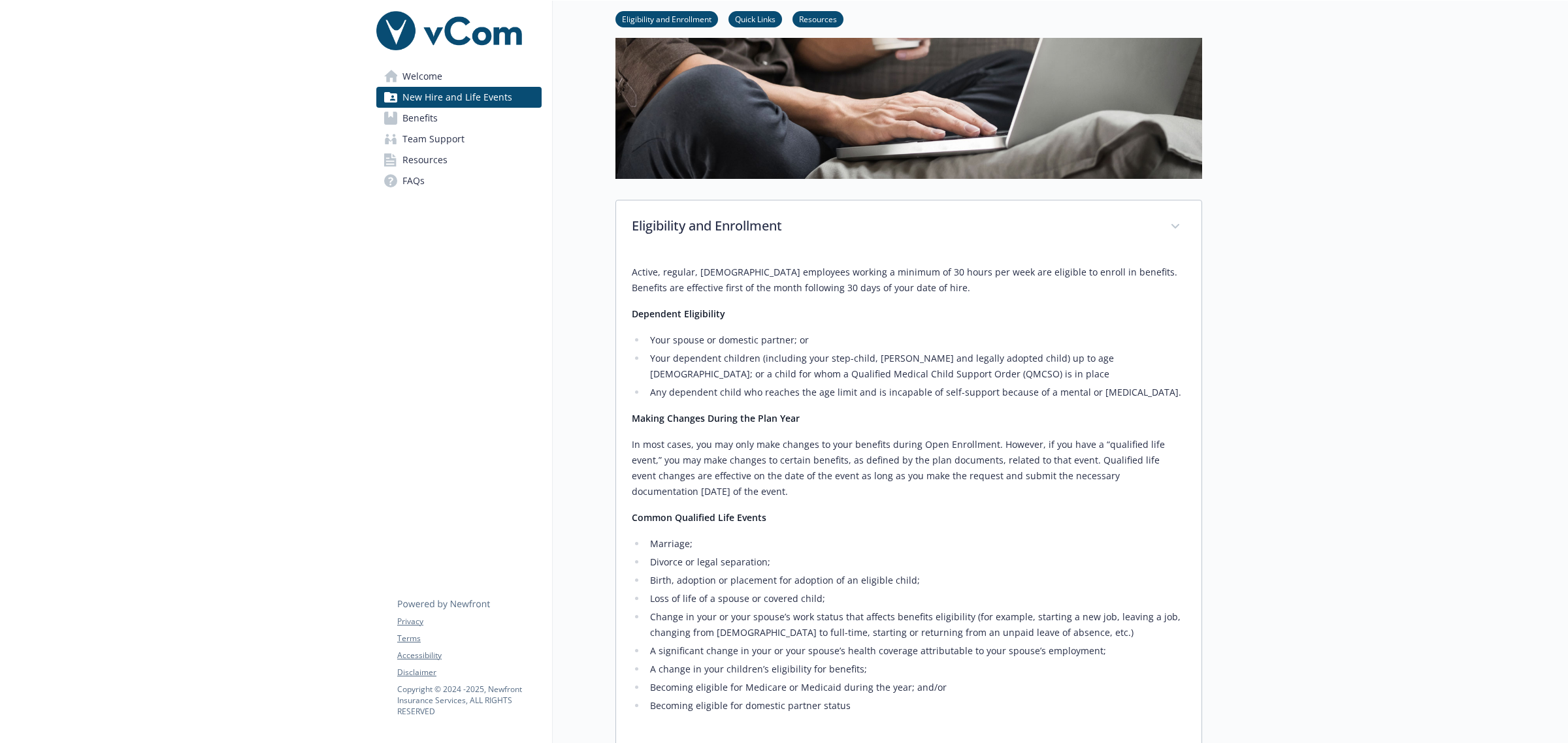
click at [893, 396] on li "Any dependent child who reaches the age limit and is incapable of self-support …" at bounding box center [915, 393] width 539 height 16
drag, startPoint x: 1177, startPoint y: 391, endPoint x: 685, endPoint y: 399, distance: 492.1
click at [685, 399] on li "Any dependent child who reaches the age limit and is incapable of self-support …" at bounding box center [915, 393] width 539 height 16
click at [694, 397] on li "Any dependent child who reaches the age limit and is incapable of self-support …" at bounding box center [915, 393] width 539 height 16
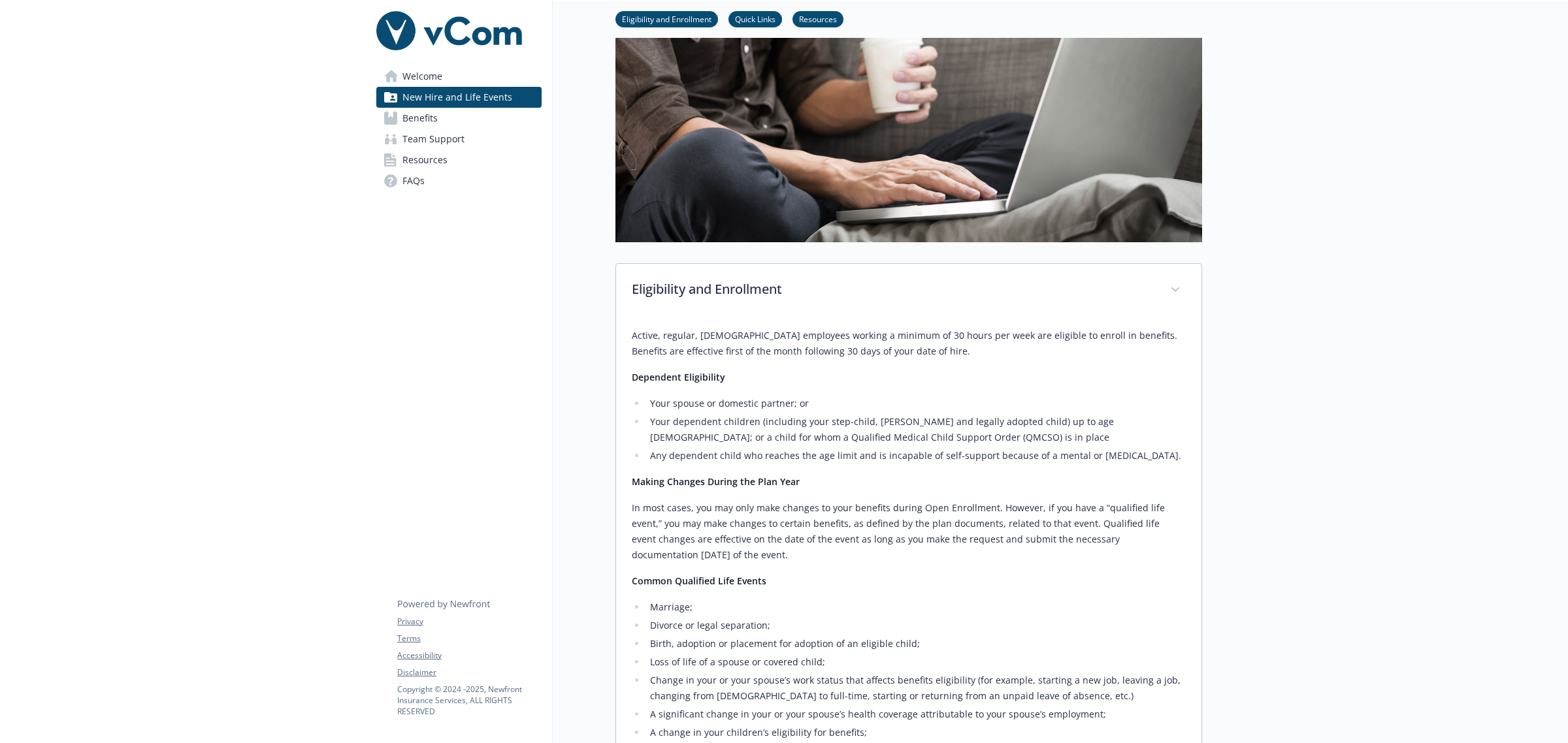
scroll to position [82, 0]
